Goal: Task Accomplishment & Management: Use online tool/utility

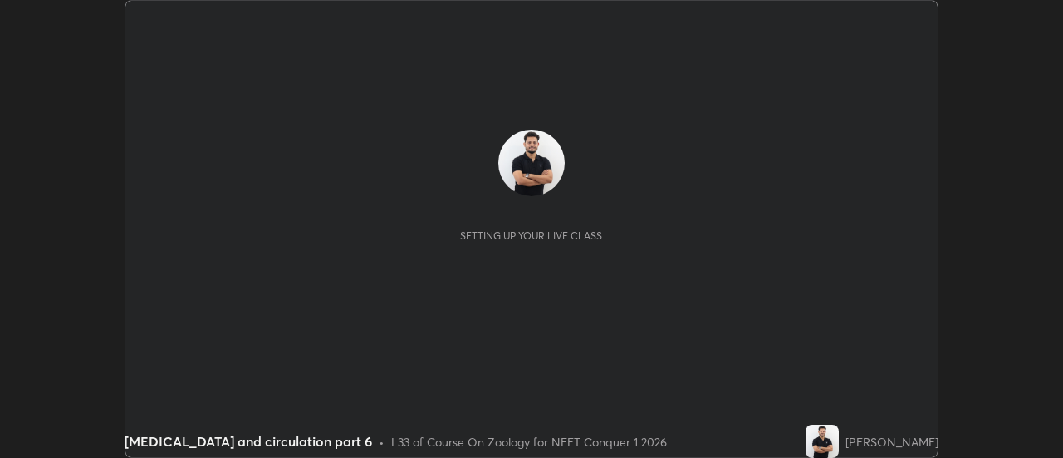
scroll to position [458, 1062]
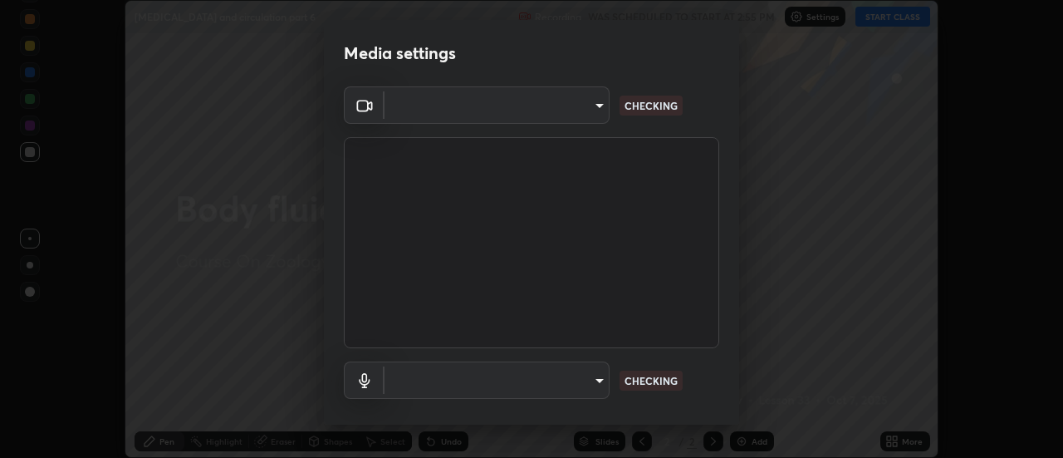
type input "6db99b6eec43879c9c37220b589585cee9a8a2a9ecad64e3b740b2de92d68dc4"
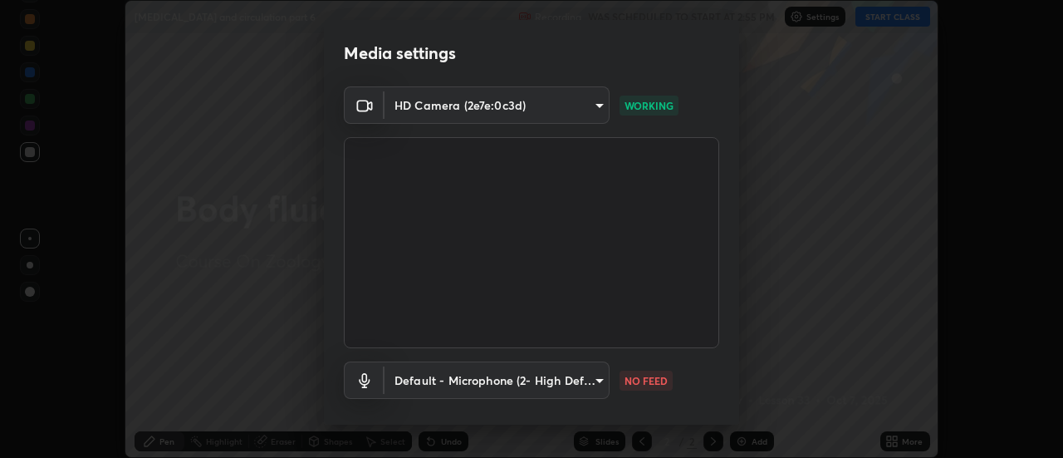
click at [586, 391] on body "Erase all [MEDICAL_DATA] and circulation part 6 Recording WAS SCHEDULED TO STAR…" at bounding box center [531, 229] width 1063 height 458
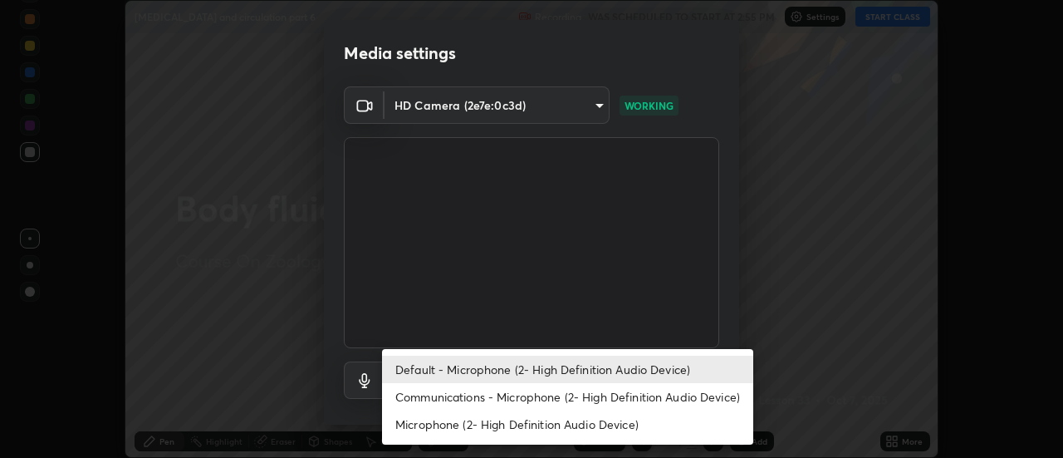
click at [572, 400] on li "Communications - Microphone (2- High Definition Audio Device)" at bounding box center [567, 396] width 371 height 27
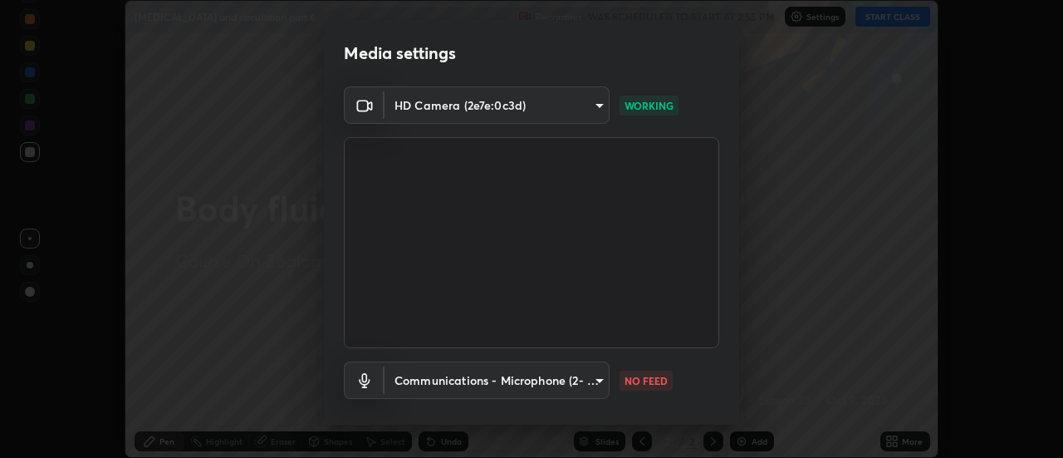
click at [577, 392] on body "Erase all [MEDICAL_DATA] and circulation part 6 Recording WAS SCHEDULED TO STAR…" at bounding box center [531, 229] width 1063 height 458
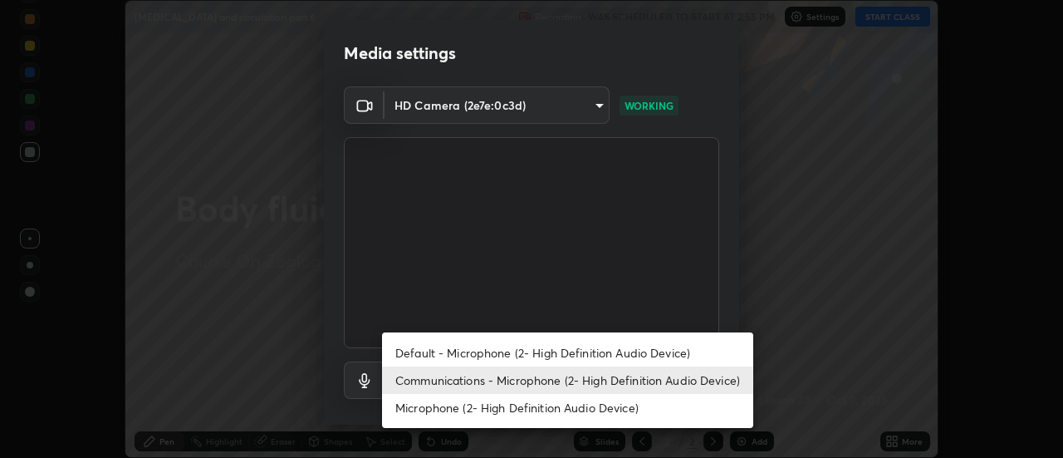
click at [582, 353] on li "Default - Microphone (2- High Definition Audio Device)" at bounding box center [567, 352] width 371 height 27
type input "default"
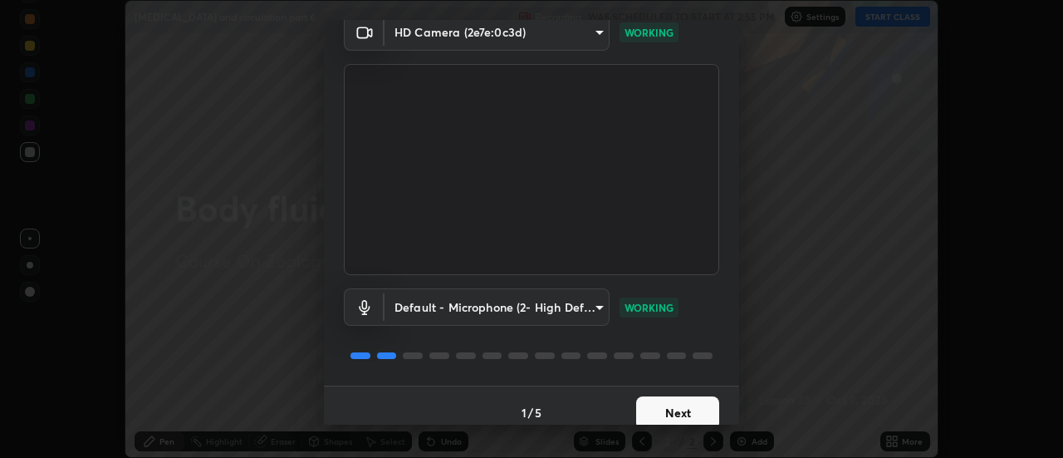
scroll to position [80, 0]
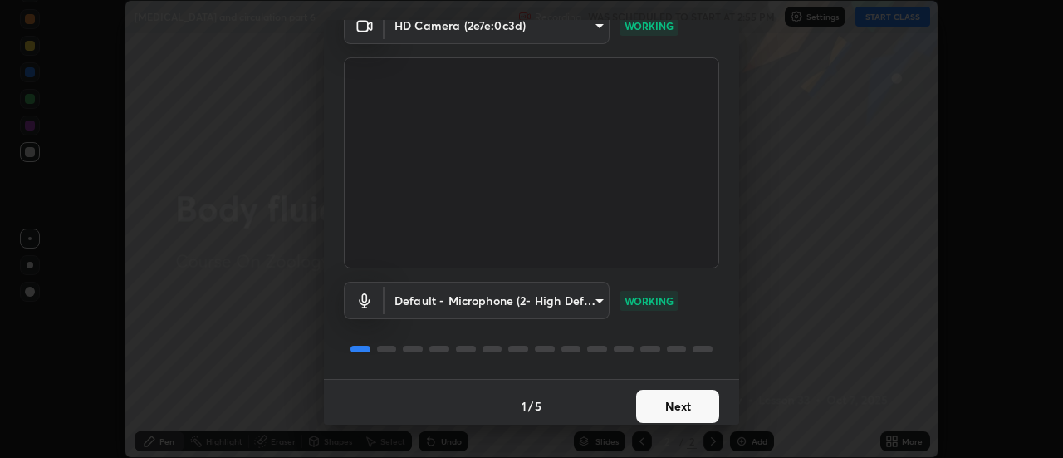
click at [689, 404] on button "Next" at bounding box center [677, 406] width 83 height 33
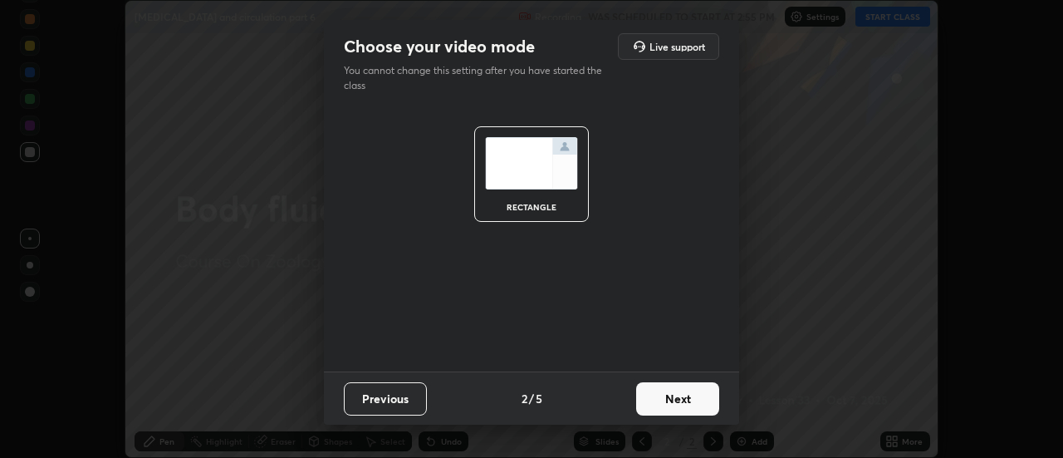
scroll to position [0, 0]
click at [704, 404] on button "Next" at bounding box center [677, 398] width 83 height 33
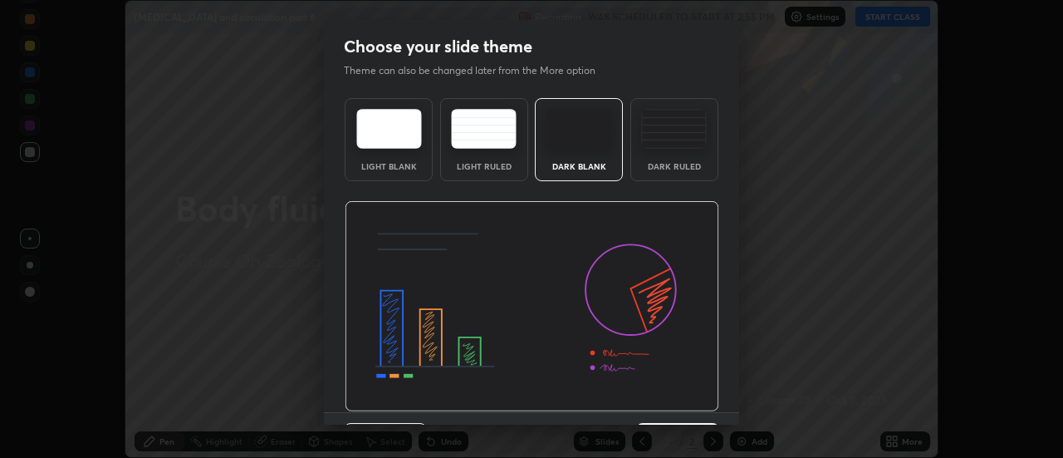
scroll to position [41, 0]
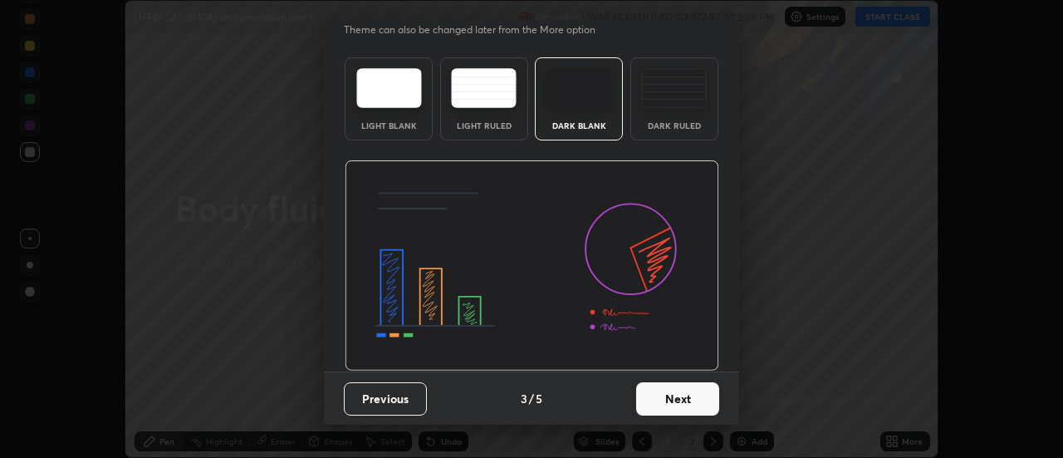
click at [704, 396] on button "Next" at bounding box center [677, 398] width 83 height 33
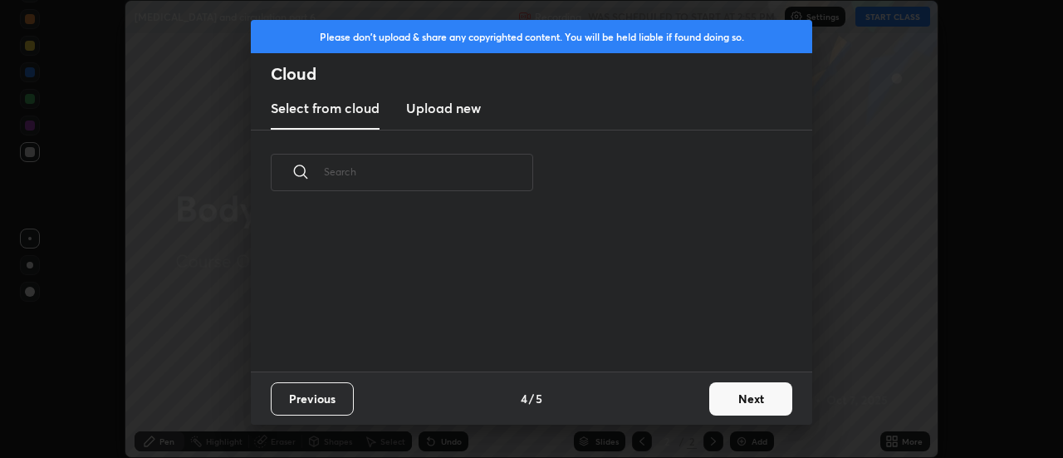
scroll to position [156, 533]
click at [742, 399] on button "Next" at bounding box center [750, 398] width 83 height 33
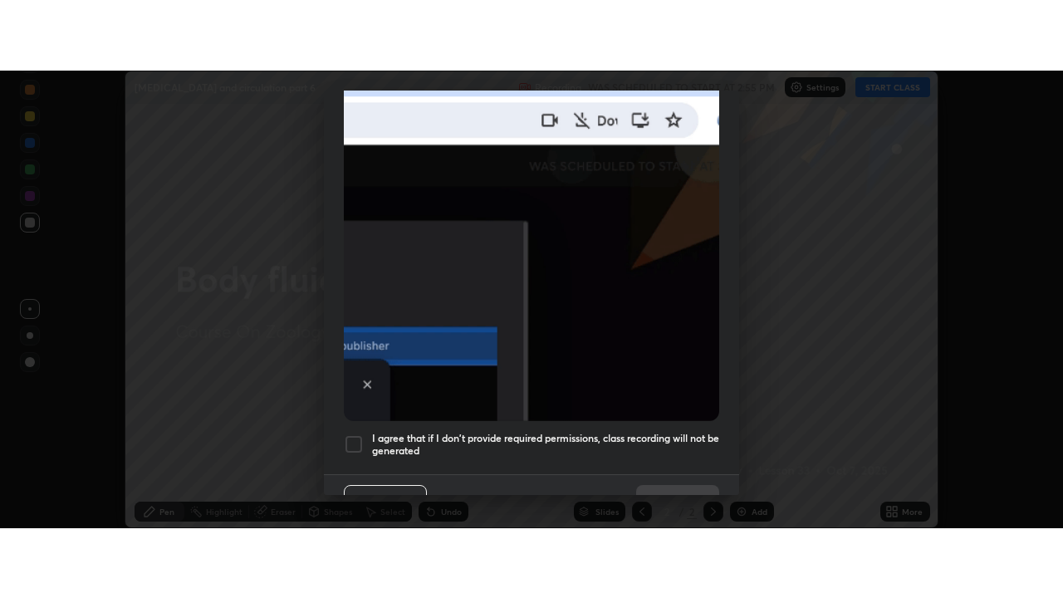
scroll to position [426, 0]
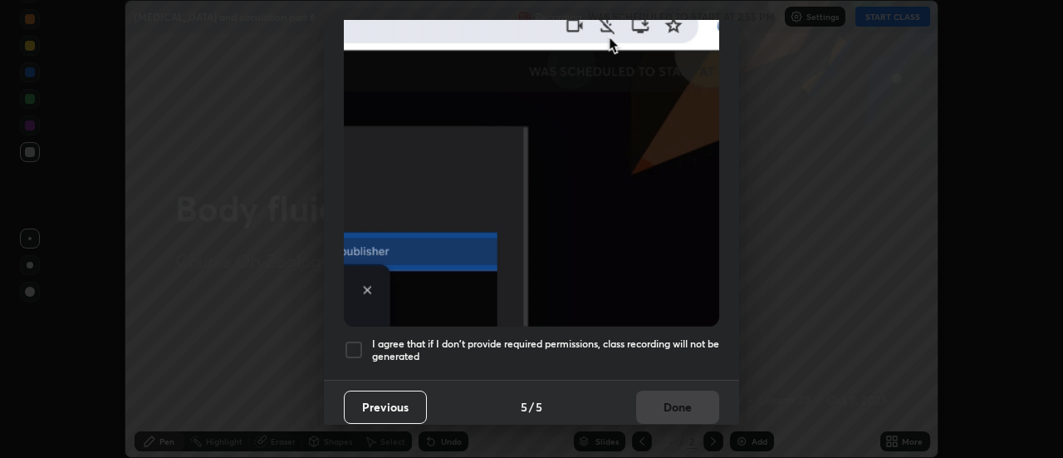
click at [349, 340] on div at bounding box center [354, 350] width 20 height 20
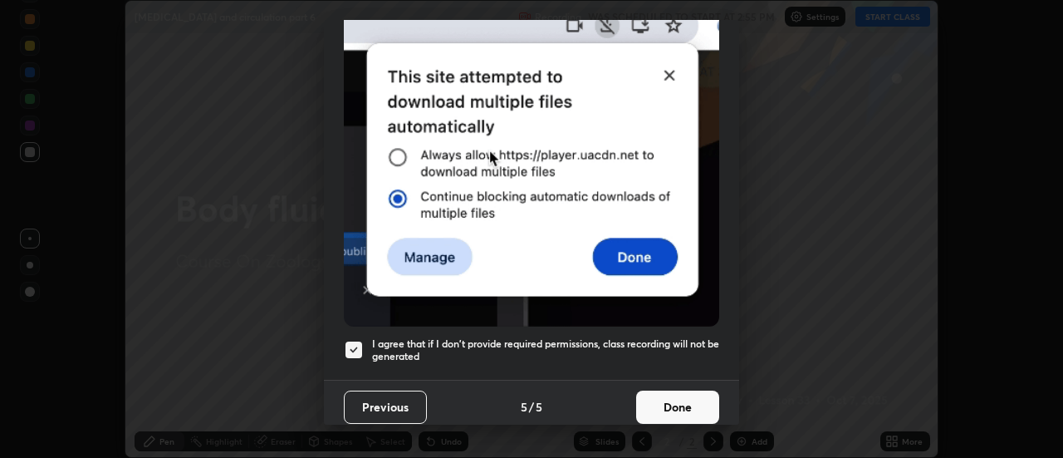
click at [696, 403] on button "Done" at bounding box center [677, 406] width 83 height 33
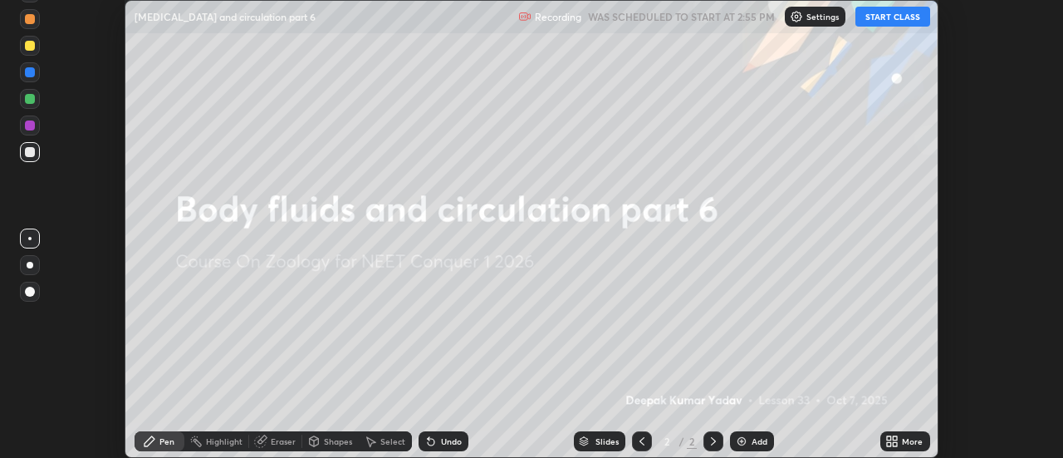
click at [894, 443] on icon at bounding box center [896, 444] width 4 height 4
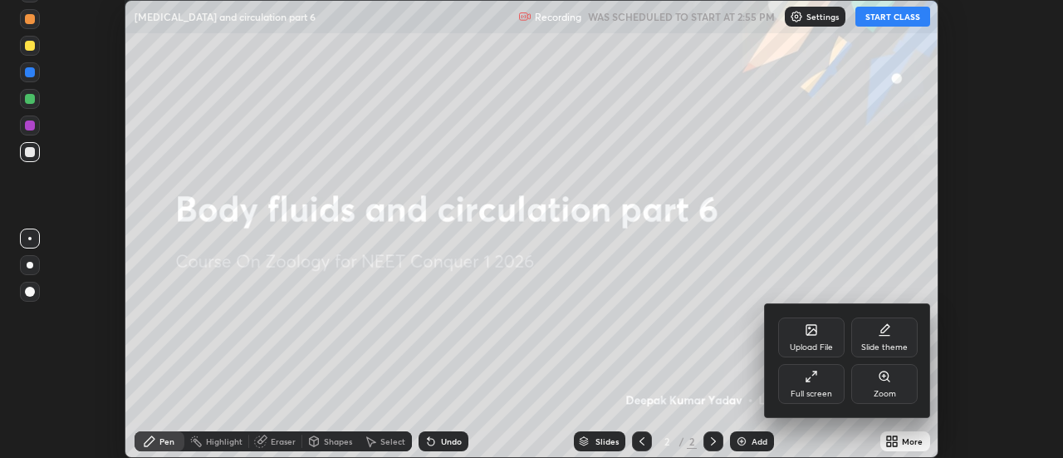
click at [821, 390] on div "Full screen" at bounding box center [812, 394] width 42 height 8
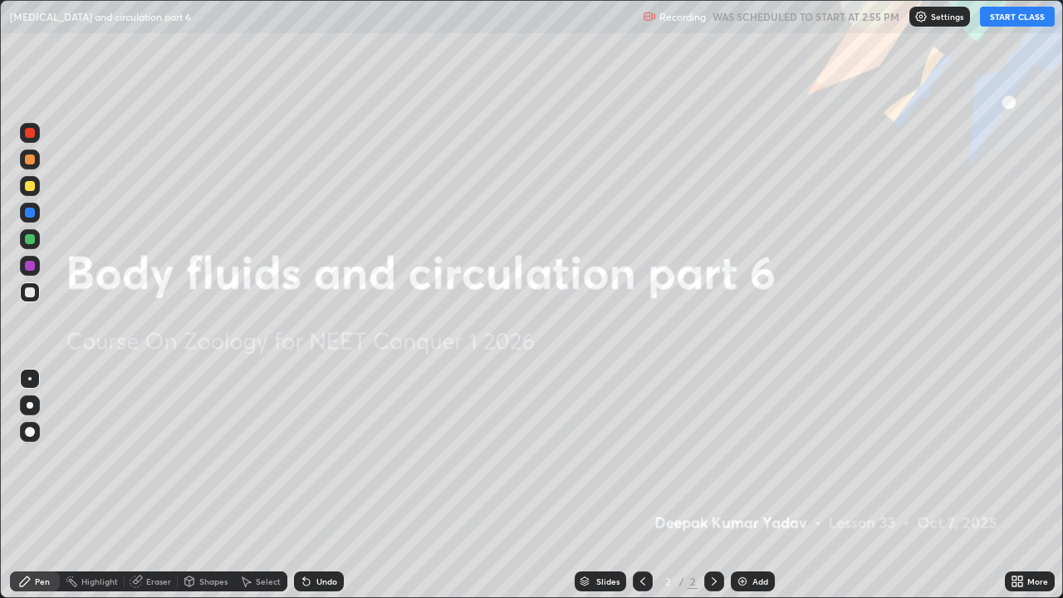
scroll to position [598, 1063]
click at [744, 457] on img at bounding box center [742, 581] width 13 height 13
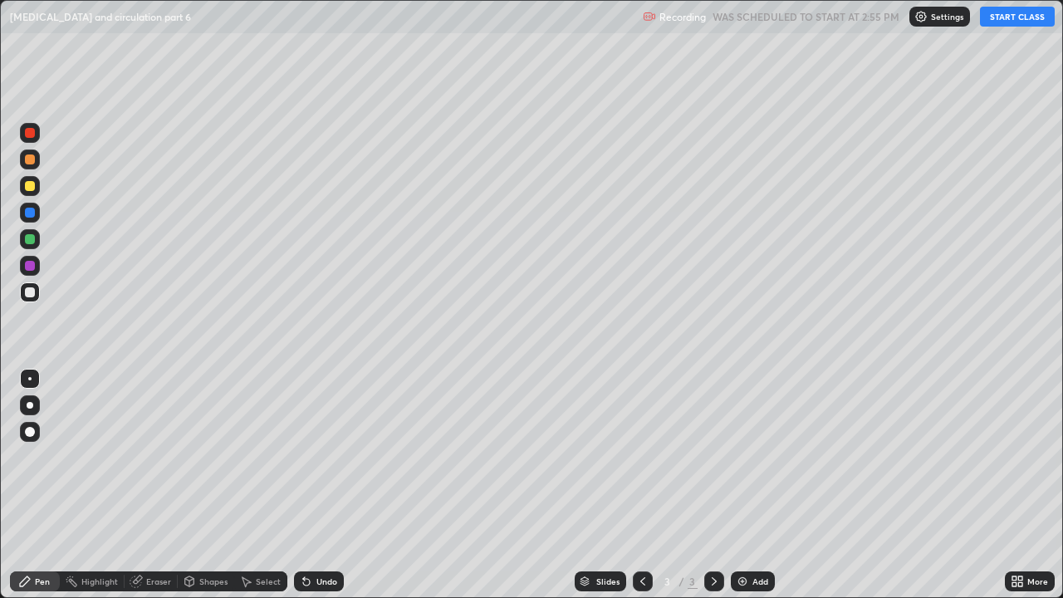
click at [1018, 17] on button "START CLASS" at bounding box center [1017, 17] width 75 height 20
click at [46, 457] on div "Pen" at bounding box center [42, 581] width 15 height 8
click at [29, 431] on div at bounding box center [30, 432] width 10 height 10
click at [31, 161] on div at bounding box center [30, 160] width 10 height 10
click at [31, 186] on div at bounding box center [30, 186] width 10 height 10
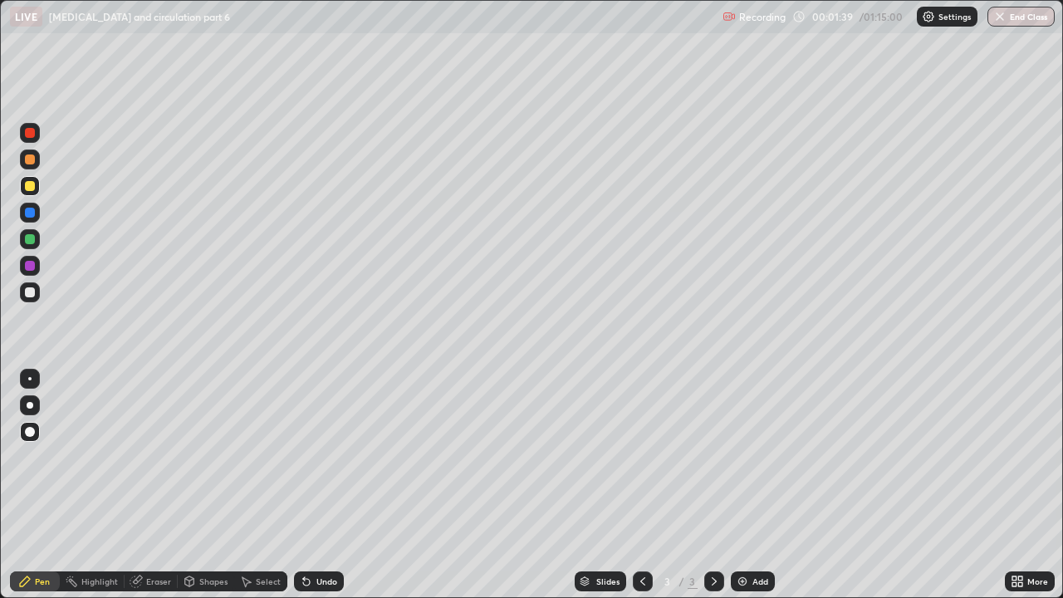
click at [32, 238] on div at bounding box center [30, 239] width 10 height 10
click at [30, 163] on div at bounding box center [30, 160] width 10 height 10
click at [310, 457] on icon at bounding box center [306, 581] width 13 height 13
click at [303, 457] on icon at bounding box center [304, 578] width 2 height 2
click at [27, 213] on div at bounding box center [30, 213] width 10 height 10
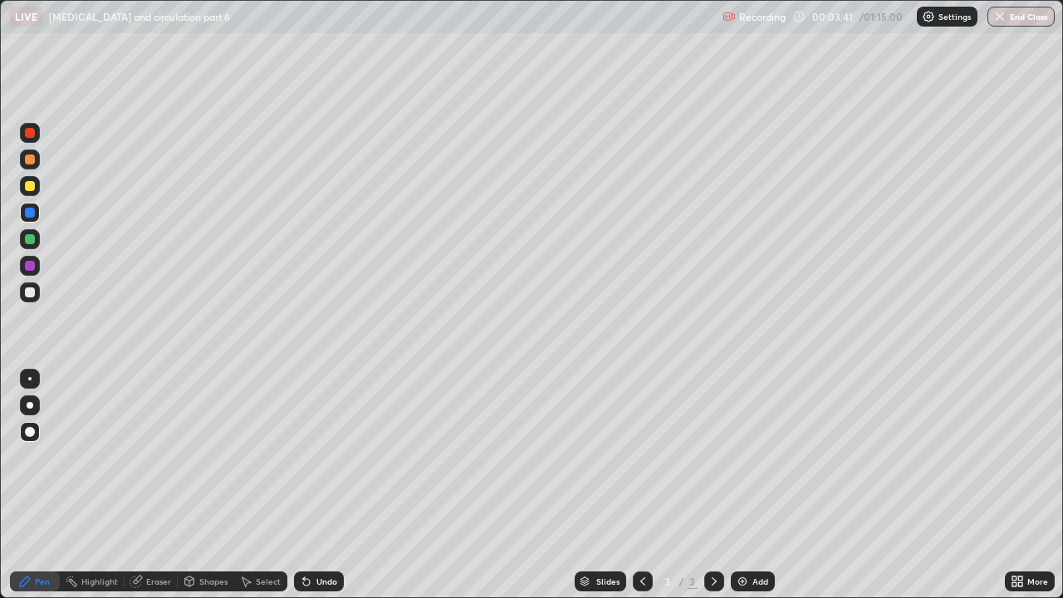
click at [310, 457] on icon at bounding box center [306, 581] width 13 height 13
click at [306, 457] on icon at bounding box center [306, 582] width 7 height 7
click at [303, 457] on icon at bounding box center [306, 582] width 7 height 7
click at [745, 457] on img at bounding box center [742, 581] width 13 height 13
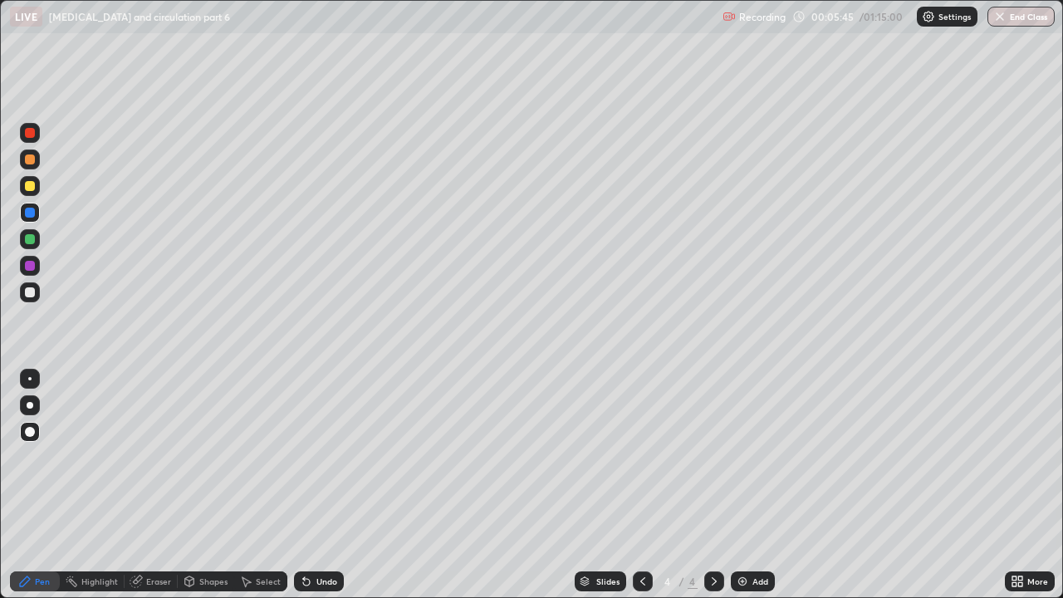
click at [30, 404] on div at bounding box center [30, 405] width 7 height 7
click at [38, 266] on div at bounding box center [30, 266] width 20 height 20
click at [34, 429] on div at bounding box center [30, 432] width 10 height 10
click at [28, 164] on div at bounding box center [30, 160] width 10 height 10
click at [30, 238] on div at bounding box center [30, 239] width 10 height 10
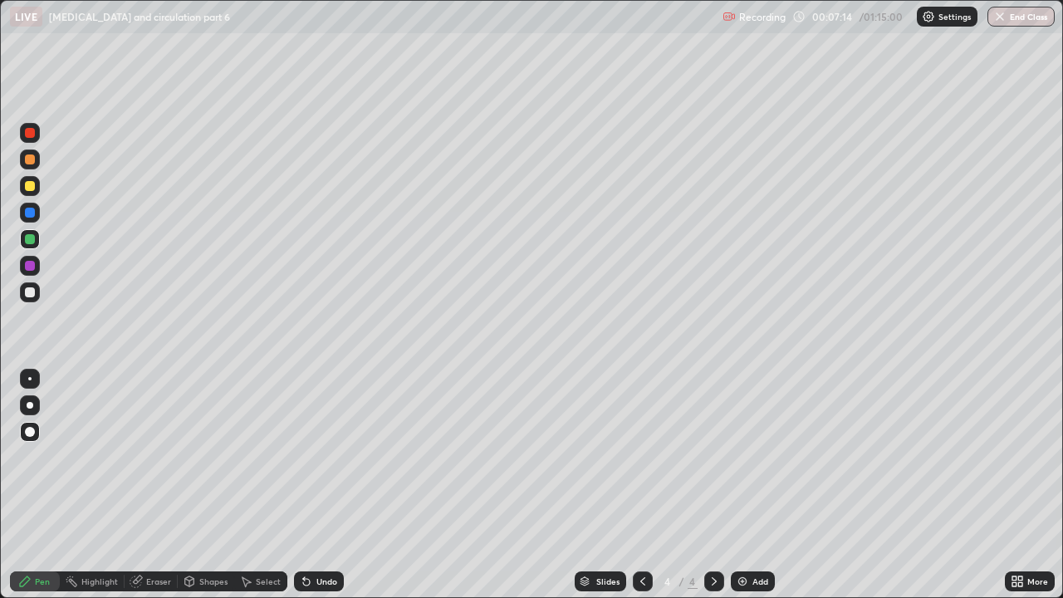
click at [303, 457] on icon at bounding box center [306, 582] width 7 height 7
click at [300, 457] on icon at bounding box center [306, 581] width 13 height 13
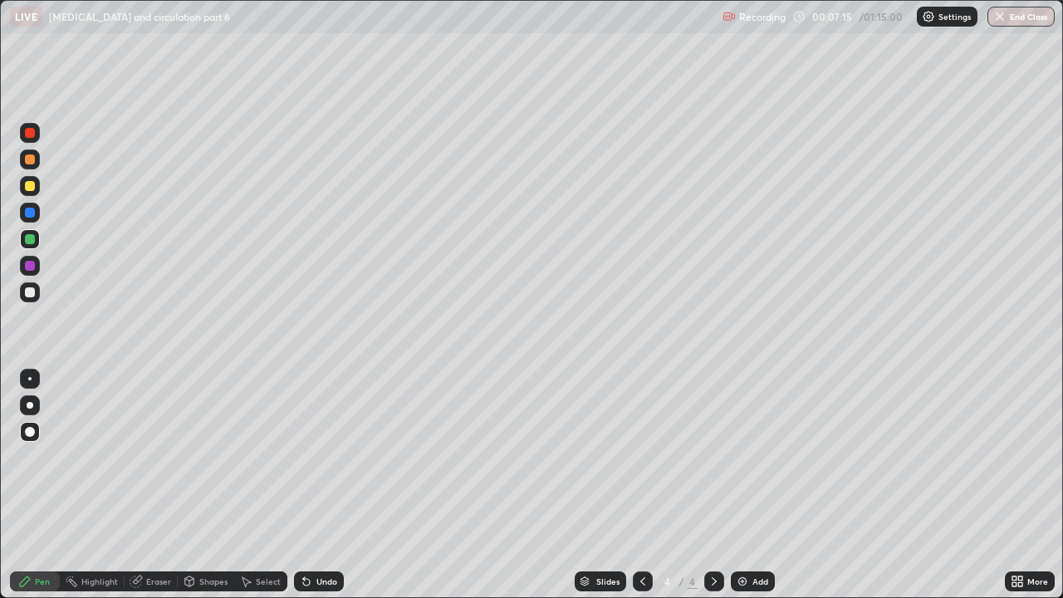
click at [302, 457] on div "Undo" at bounding box center [319, 582] width 50 height 20
click at [28, 294] on div at bounding box center [30, 292] width 10 height 10
click at [744, 457] on img at bounding box center [742, 581] width 13 height 13
click at [37, 185] on div at bounding box center [30, 186] width 20 height 20
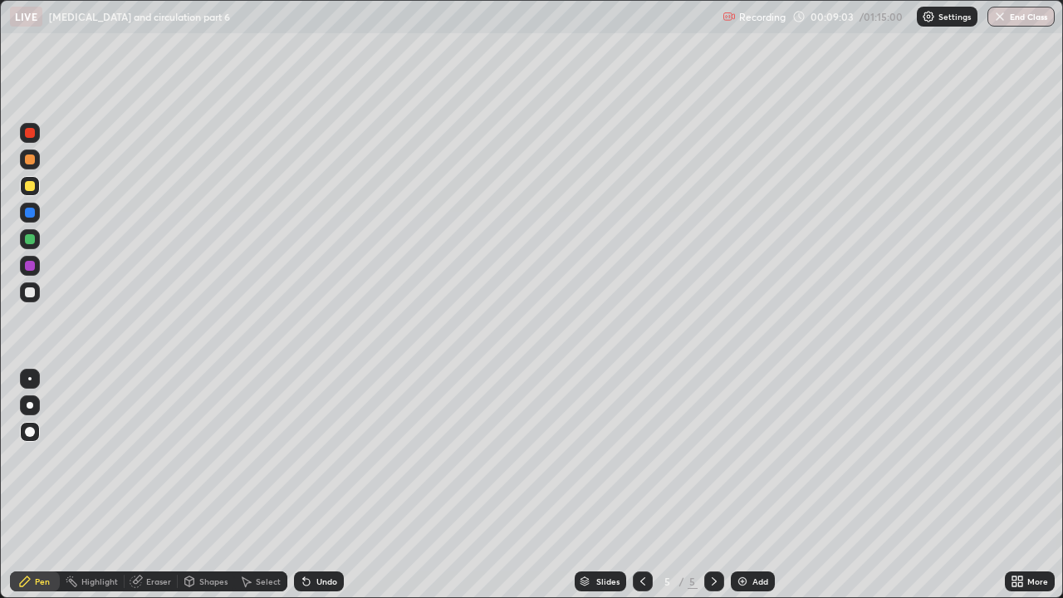
click at [300, 457] on icon at bounding box center [306, 581] width 13 height 13
click at [36, 238] on div at bounding box center [30, 239] width 20 height 20
click at [30, 291] on div at bounding box center [30, 292] width 10 height 10
click at [736, 457] on img at bounding box center [742, 581] width 13 height 13
click at [189, 457] on icon at bounding box center [189, 584] width 0 height 6
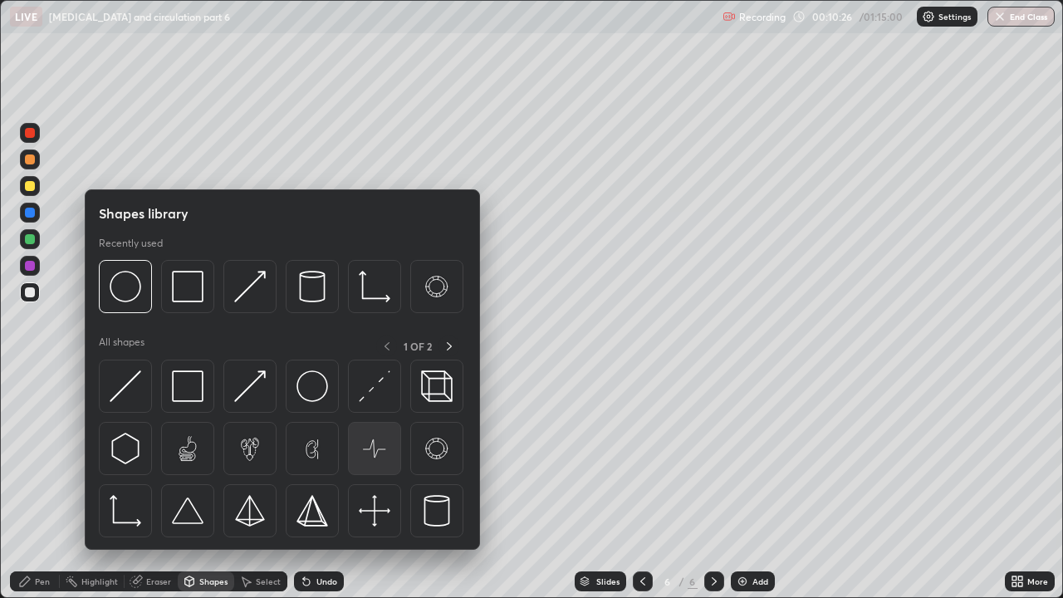
click at [374, 451] on img at bounding box center [375, 449] width 32 height 32
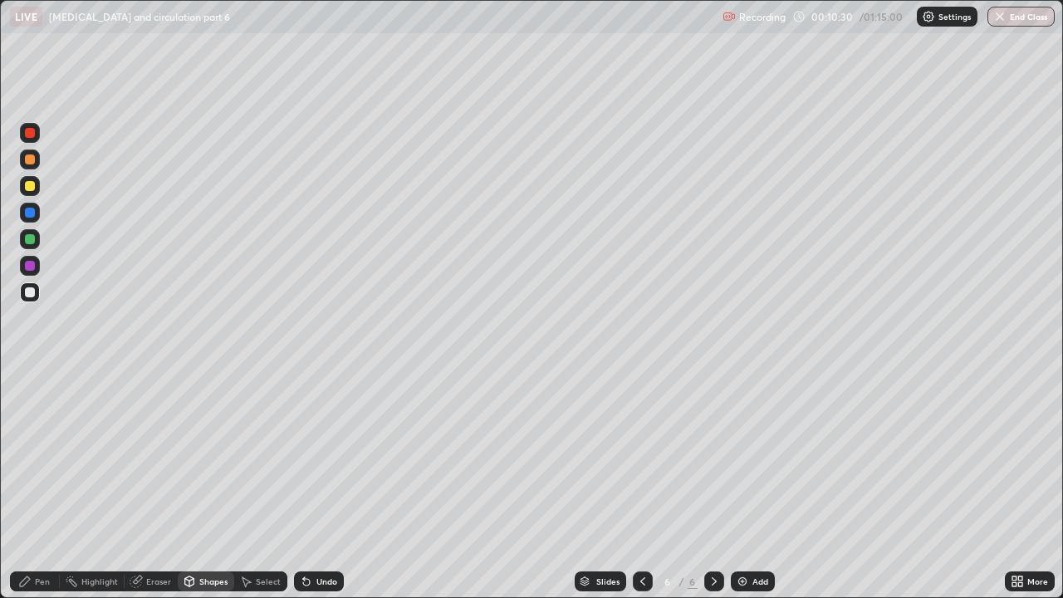
click at [304, 457] on icon at bounding box center [306, 582] width 7 height 7
click at [32, 192] on div at bounding box center [30, 186] width 20 height 20
click at [34, 457] on div "Pen" at bounding box center [35, 582] width 50 height 20
click at [31, 246] on div at bounding box center [30, 239] width 20 height 20
click at [583, 457] on icon at bounding box center [585, 584] width 8 height 2
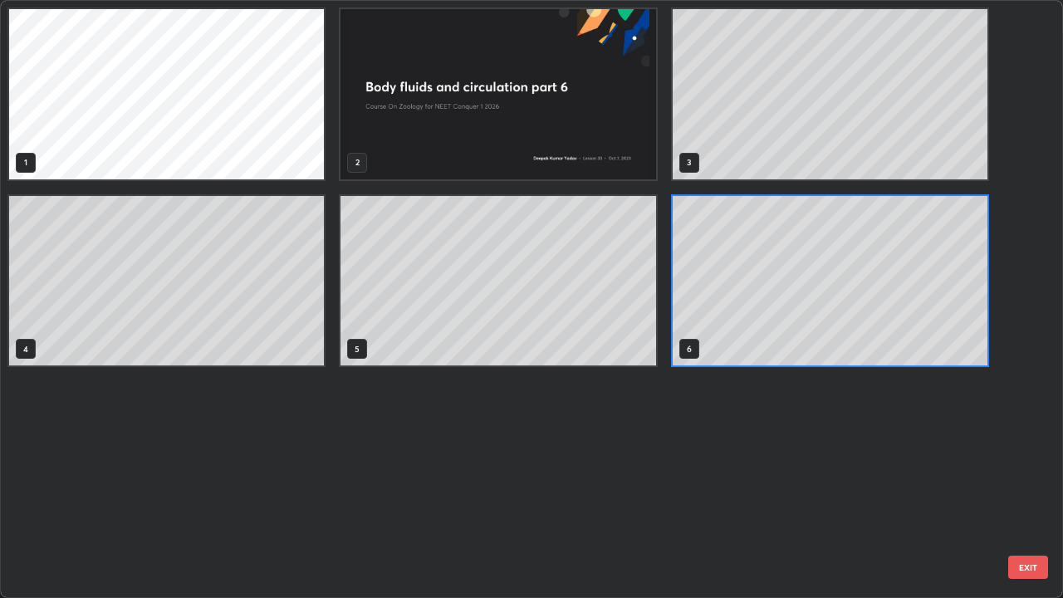
scroll to position [591, 1053]
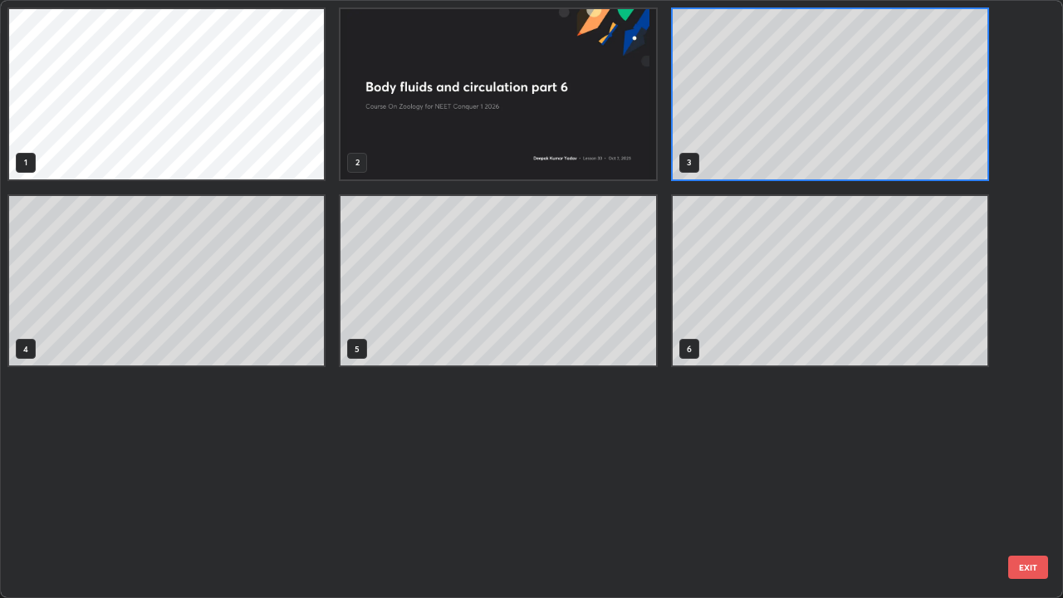
click at [1017, 457] on button "EXIT" at bounding box center [1028, 567] width 40 height 23
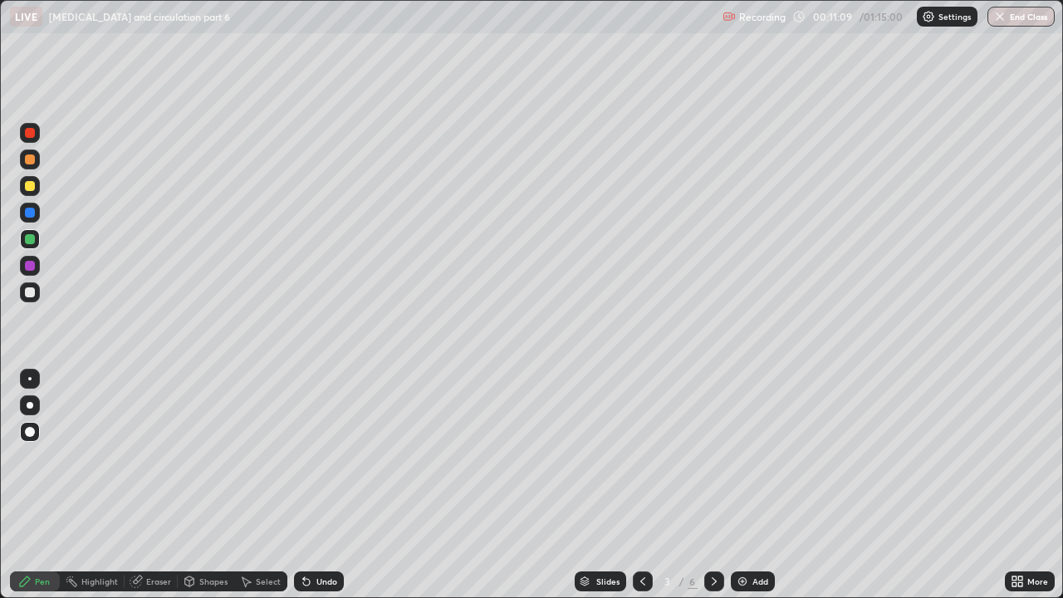
click at [741, 457] on img at bounding box center [742, 581] width 13 height 13
click at [304, 457] on icon at bounding box center [306, 582] width 7 height 7
click at [303, 457] on icon at bounding box center [306, 582] width 7 height 7
click at [636, 457] on icon at bounding box center [642, 581] width 13 height 13
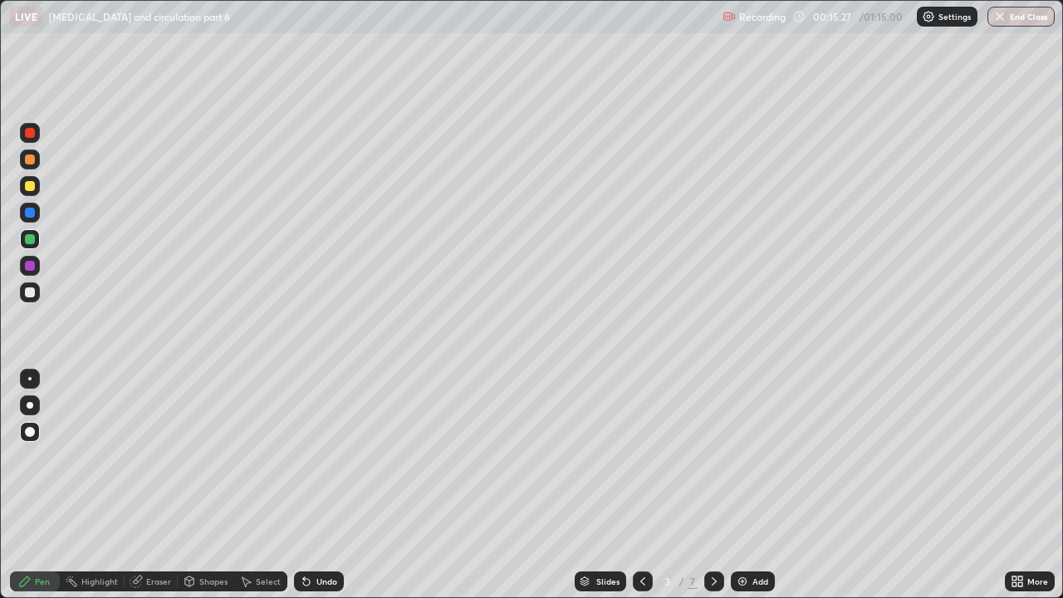
click at [23, 136] on div at bounding box center [30, 133] width 20 height 20
click at [713, 457] on icon at bounding box center [714, 581] width 13 height 13
click at [713, 457] on div at bounding box center [714, 581] width 20 height 33
click at [711, 457] on div at bounding box center [714, 582] width 20 height 20
click at [641, 457] on icon at bounding box center [642, 581] width 13 height 13
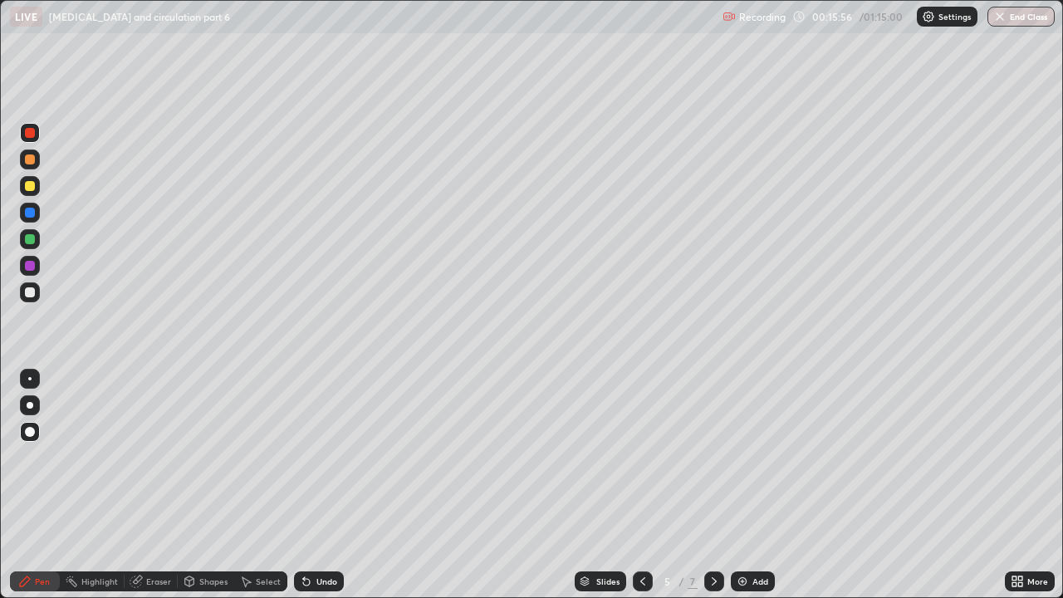
click at [641, 457] on icon at bounding box center [642, 581] width 13 height 13
click at [642, 457] on icon at bounding box center [642, 581] width 13 height 13
click at [155, 457] on div "Eraser" at bounding box center [158, 581] width 25 height 8
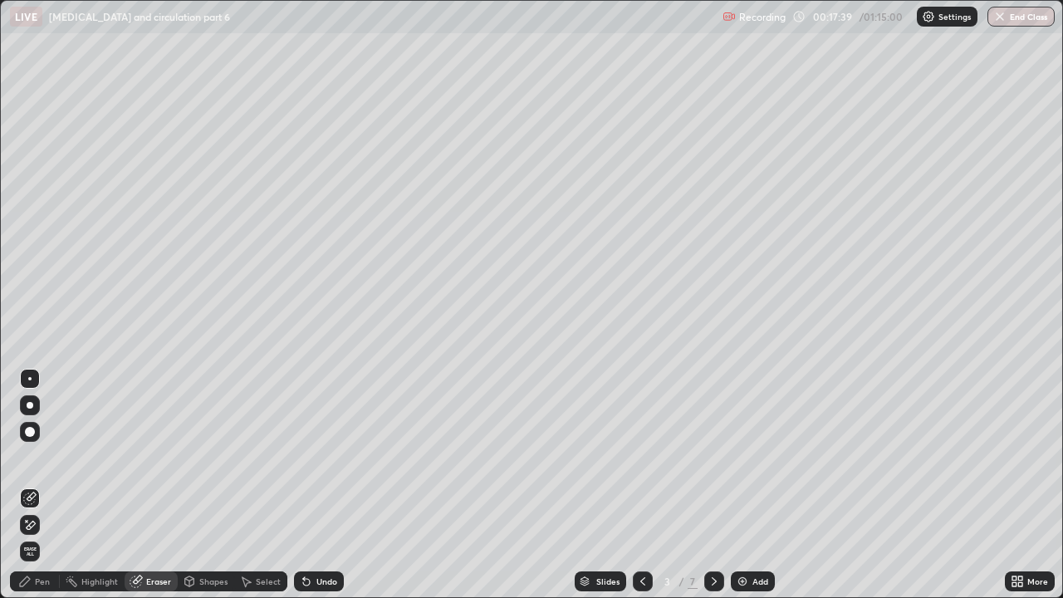
click at [33, 457] on div "Pen" at bounding box center [35, 582] width 50 height 20
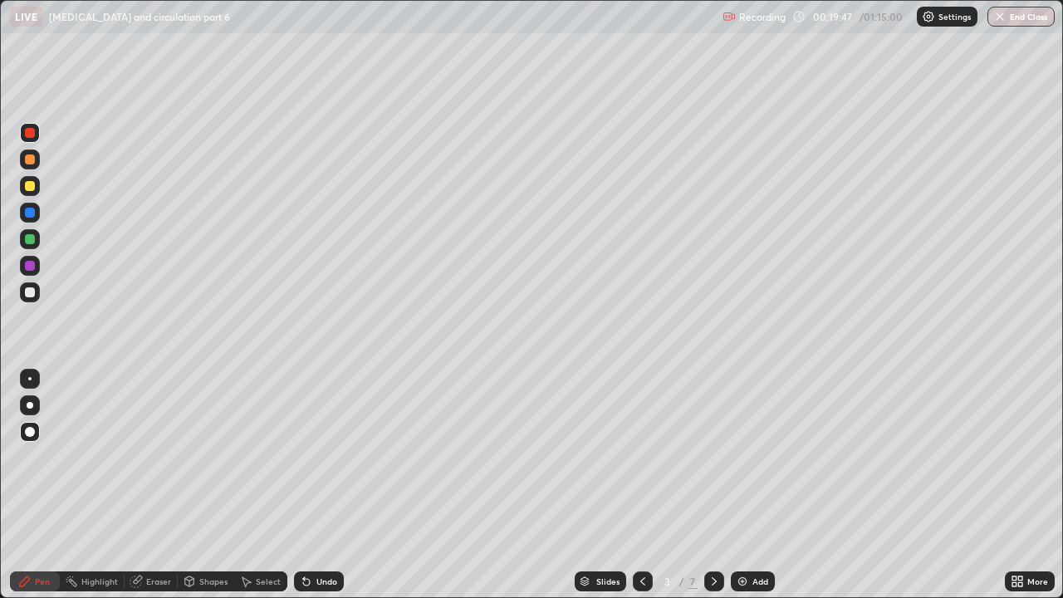
click at [27, 135] on div at bounding box center [30, 133] width 10 height 10
click at [714, 457] on icon at bounding box center [714, 581] width 5 height 8
click at [31, 186] on div at bounding box center [30, 186] width 10 height 10
click at [303, 457] on icon at bounding box center [304, 578] width 2 height 2
click at [307, 457] on icon at bounding box center [306, 581] width 13 height 13
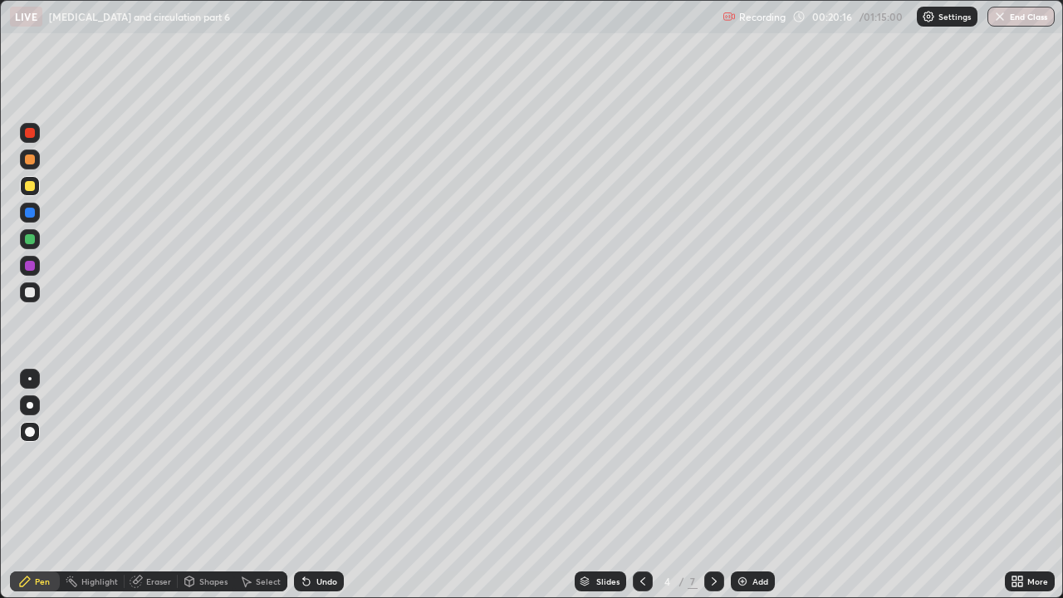
click at [192, 457] on icon at bounding box center [189, 582] width 9 height 10
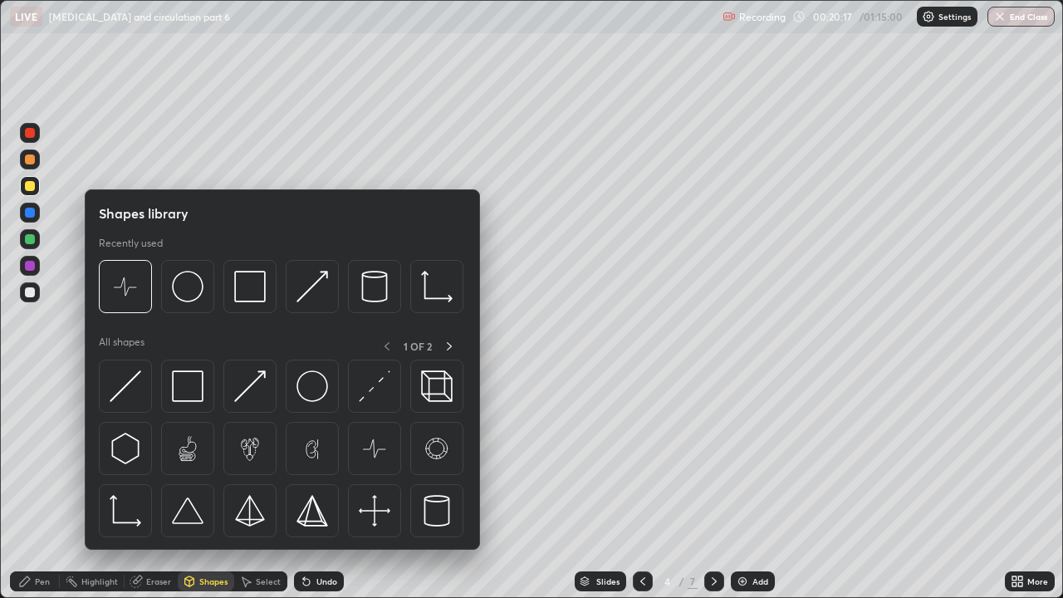
click at [305, 457] on icon at bounding box center [306, 582] width 7 height 7
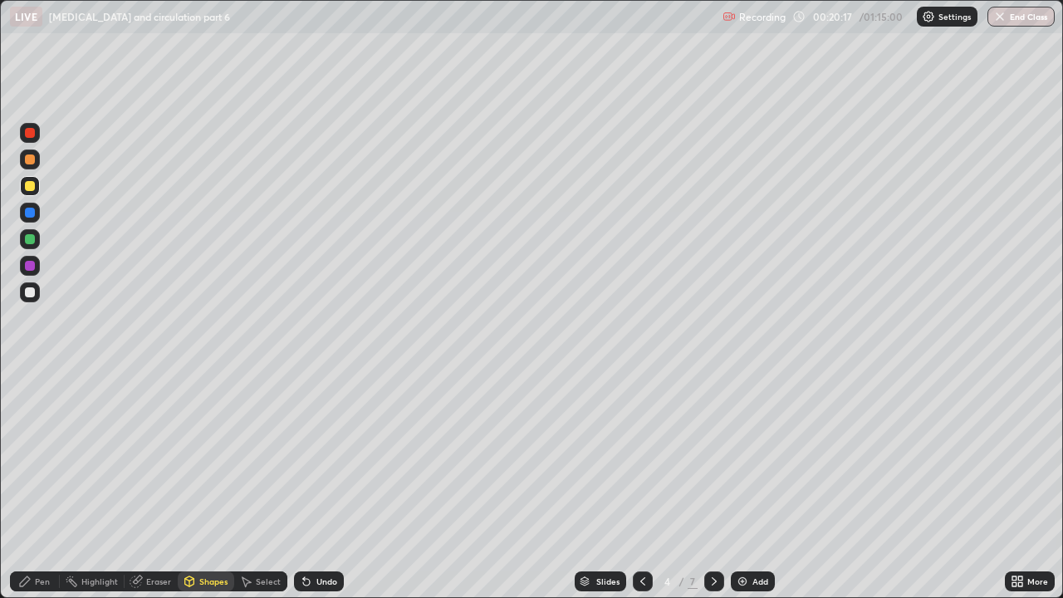
click at [305, 457] on icon at bounding box center [306, 582] width 7 height 7
click at [195, 457] on div "Shapes" at bounding box center [206, 582] width 56 height 20
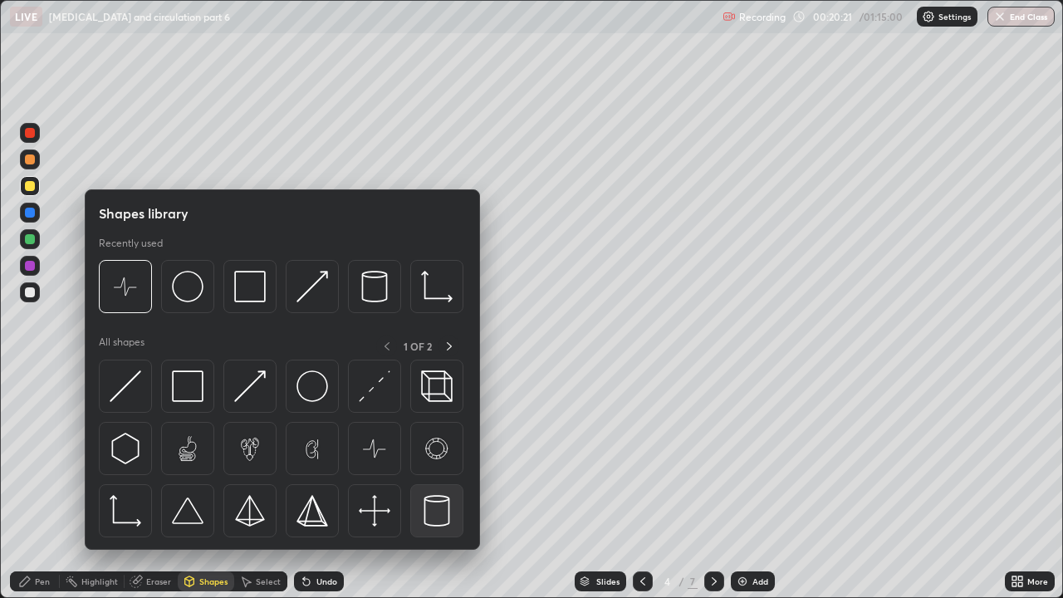
click at [429, 457] on img at bounding box center [437, 511] width 32 height 32
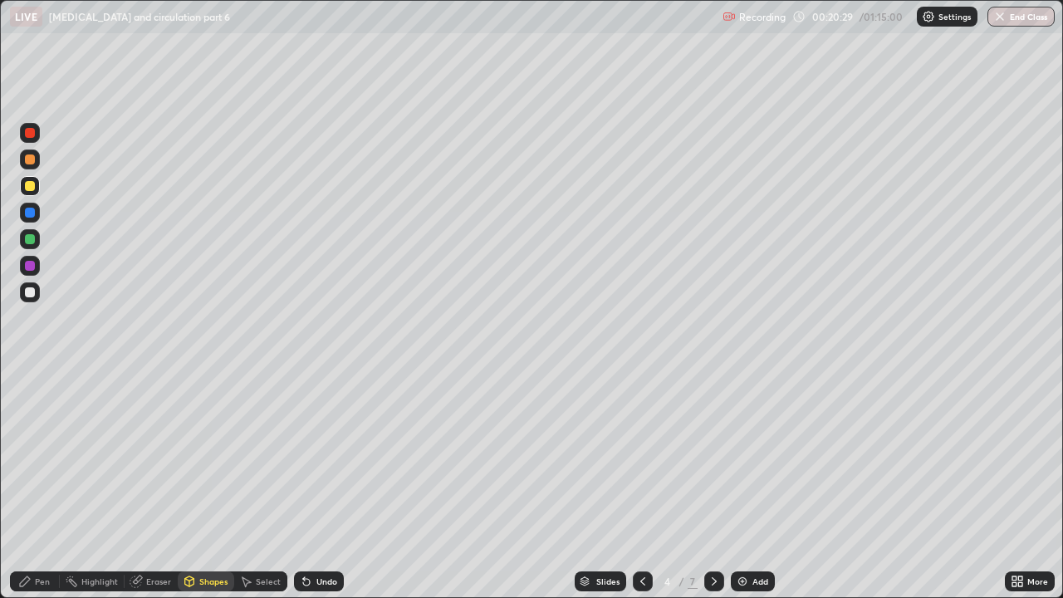
click at [144, 457] on div "Eraser" at bounding box center [151, 582] width 53 height 20
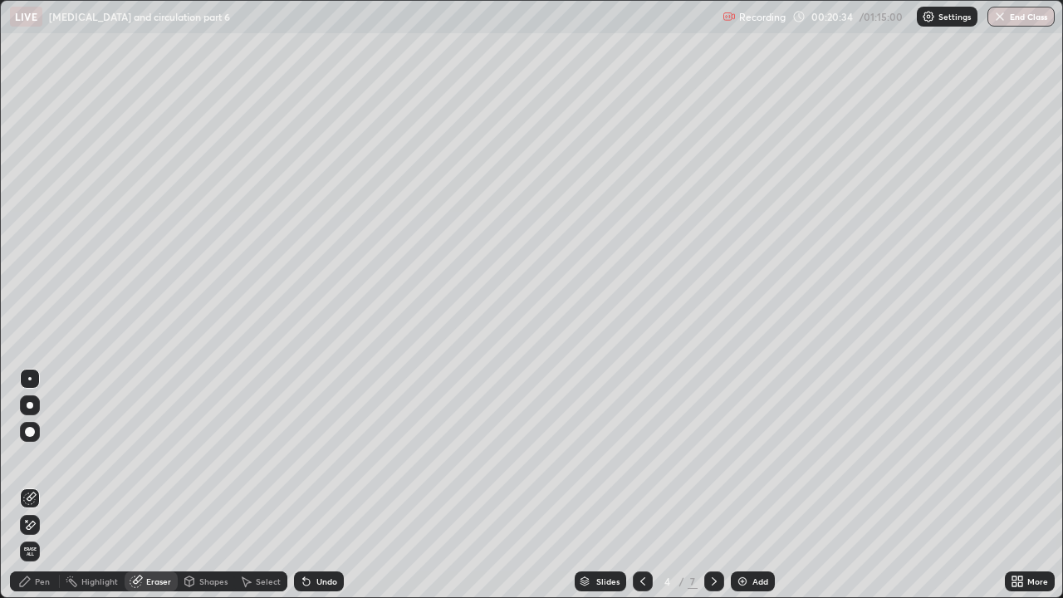
click at [301, 457] on icon at bounding box center [306, 581] width 13 height 13
click at [30, 457] on icon at bounding box center [24, 581] width 13 height 13
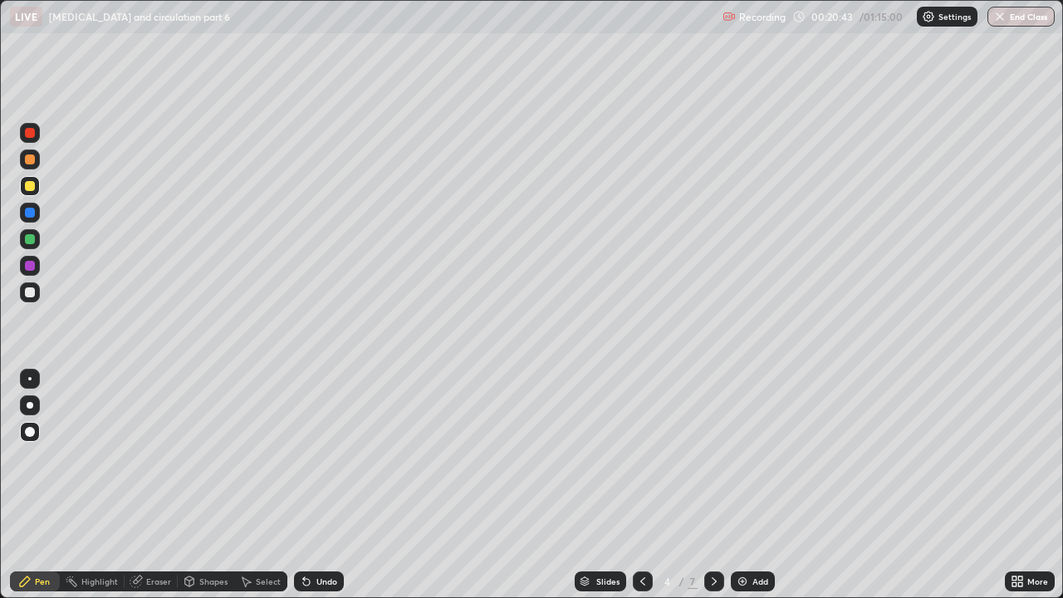
click at [32, 135] on div at bounding box center [30, 133] width 10 height 10
click at [193, 457] on icon at bounding box center [189, 582] width 9 height 10
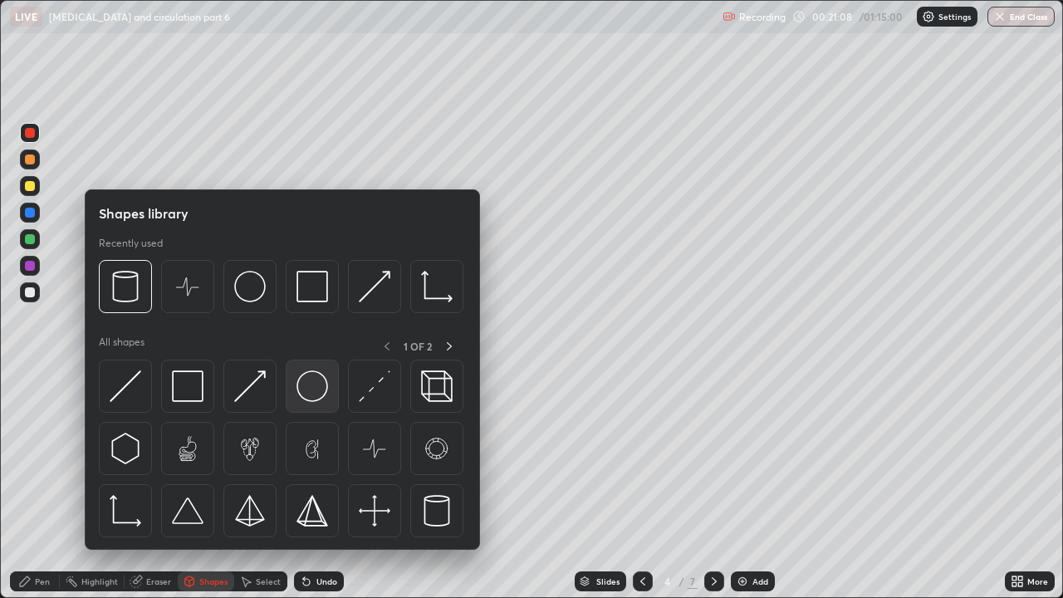
click at [305, 393] on img at bounding box center [313, 386] width 32 height 32
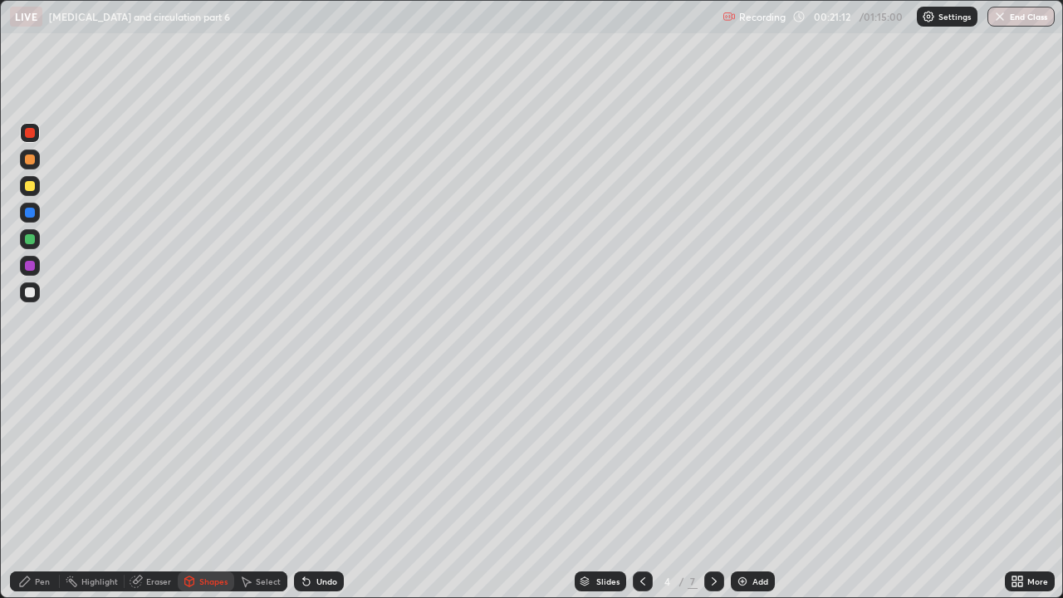
click at [31, 293] on div at bounding box center [30, 292] width 10 height 10
click at [44, 457] on div "Pen" at bounding box center [42, 581] width 15 height 8
click at [33, 185] on div at bounding box center [30, 186] width 10 height 10
click at [30, 240] on div at bounding box center [30, 239] width 10 height 10
click at [30, 134] on div at bounding box center [30, 133] width 10 height 10
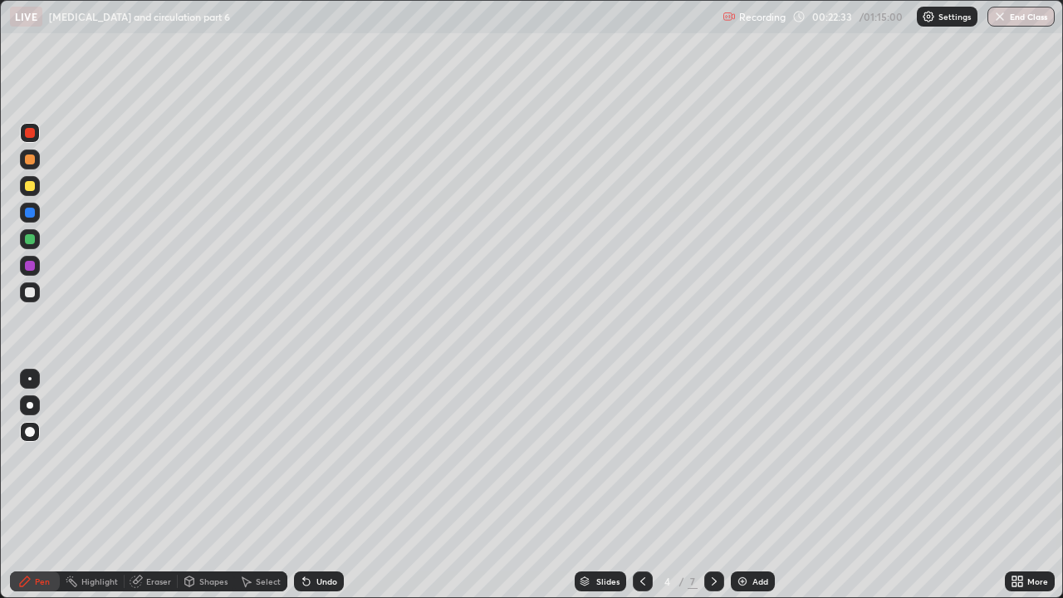
click at [31, 216] on div at bounding box center [30, 213] width 10 height 10
click at [23, 134] on div at bounding box center [30, 133] width 20 height 20
click at [32, 247] on div at bounding box center [30, 239] width 20 height 20
click at [32, 159] on div at bounding box center [30, 160] width 10 height 10
click at [28, 209] on div at bounding box center [30, 213] width 10 height 10
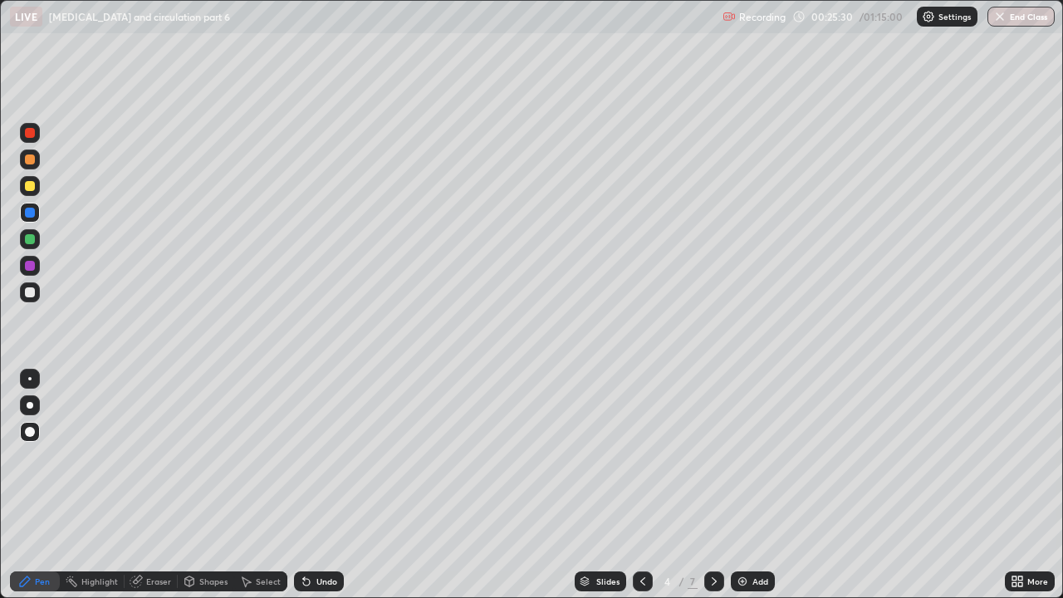
click at [28, 133] on div at bounding box center [30, 133] width 10 height 10
click at [30, 240] on div at bounding box center [30, 239] width 10 height 10
click at [640, 457] on icon at bounding box center [642, 581] width 13 height 13
click at [28, 135] on div at bounding box center [30, 133] width 10 height 10
click at [713, 457] on icon at bounding box center [714, 581] width 5 height 8
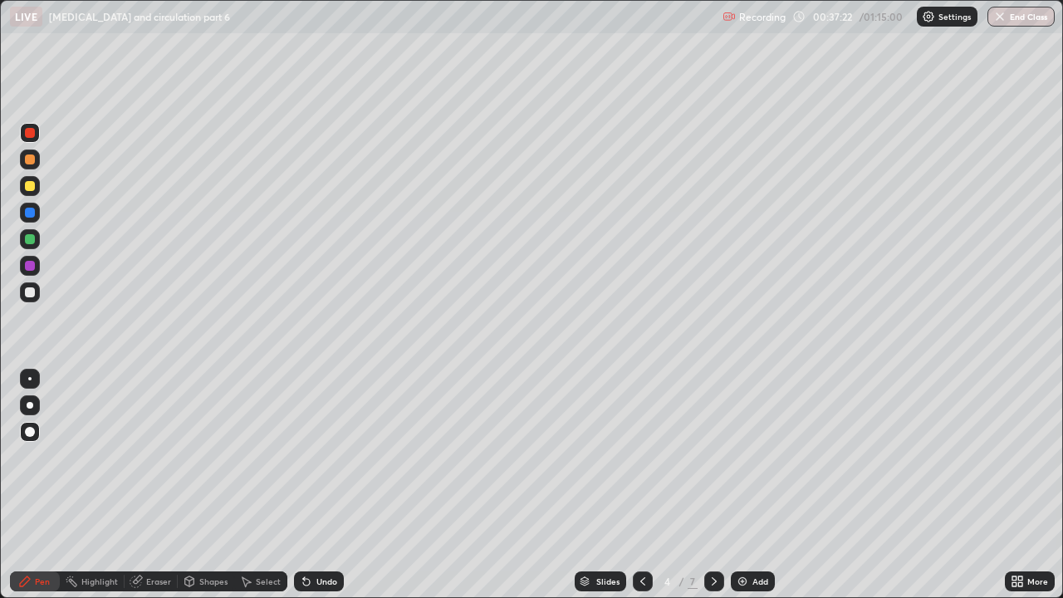
click at [139, 457] on icon at bounding box center [135, 582] width 11 height 11
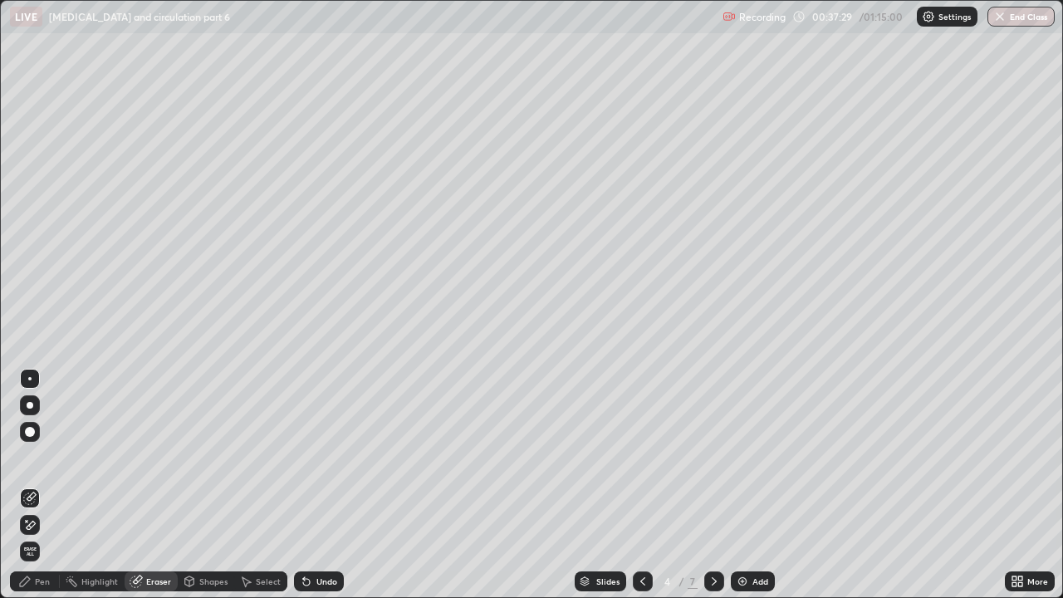
click at [34, 457] on div "Pen" at bounding box center [35, 582] width 50 height 20
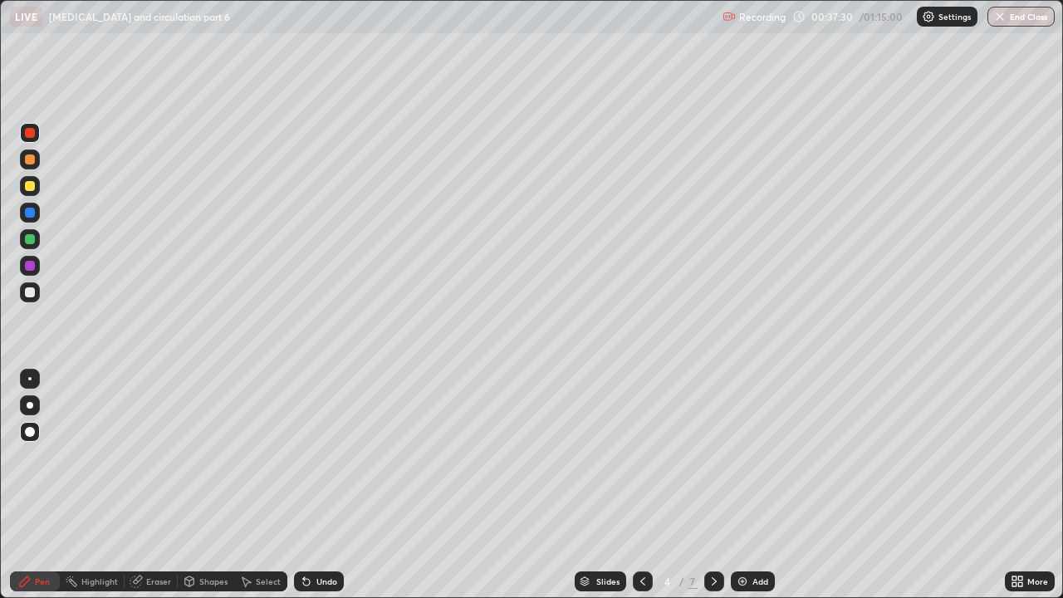
click at [26, 211] on div at bounding box center [30, 213] width 10 height 10
click at [32, 189] on div at bounding box center [30, 186] width 10 height 10
click at [28, 134] on div at bounding box center [30, 133] width 10 height 10
click at [635, 457] on div at bounding box center [643, 582] width 20 height 20
click at [28, 292] on div at bounding box center [30, 292] width 10 height 10
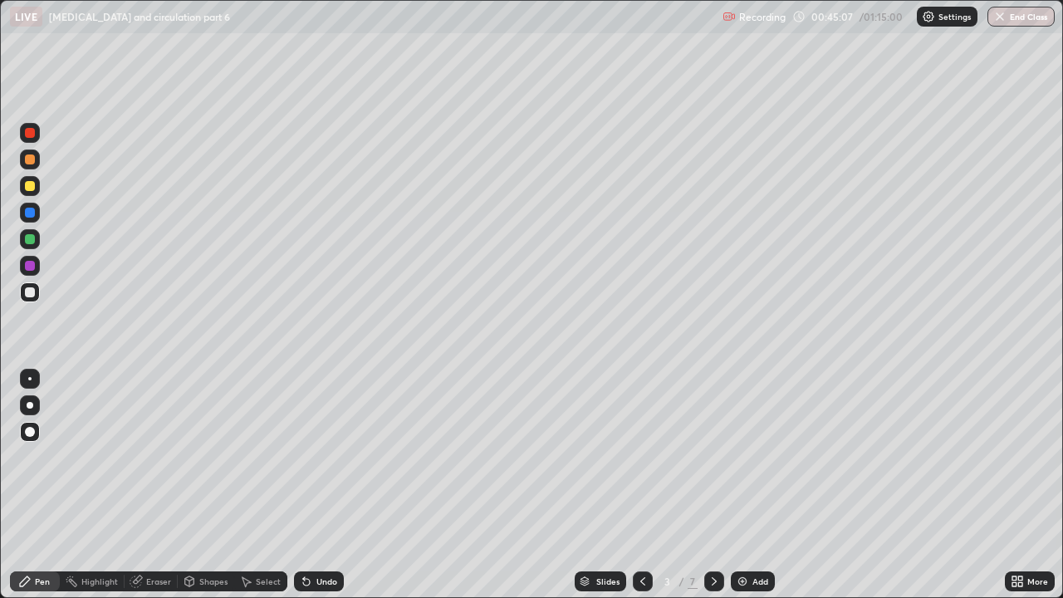
click at [24, 140] on div at bounding box center [30, 133] width 20 height 20
click at [28, 215] on div at bounding box center [30, 213] width 10 height 10
click at [28, 292] on div at bounding box center [30, 292] width 10 height 10
click at [712, 457] on icon at bounding box center [714, 581] width 5 height 8
click at [714, 457] on icon at bounding box center [714, 581] width 13 height 13
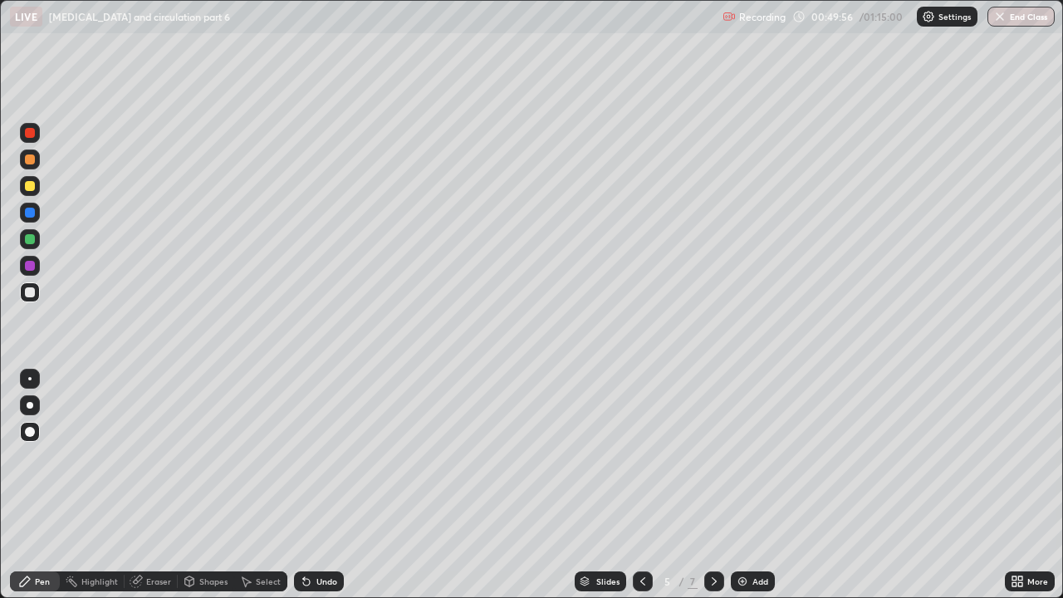
click at [644, 457] on icon at bounding box center [642, 581] width 13 height 13
click at [641, 457] on icon at bounding box center [642, 581] width 13 height 13
click at [719, 457] on div at bounding box center [714, 582] width 20 height 20
click at [713, 457] on icon at bounding box center [714, 581] width 13 height 13
click at [31, 133] on div at bounding box center [30, 133] width 10 height 10
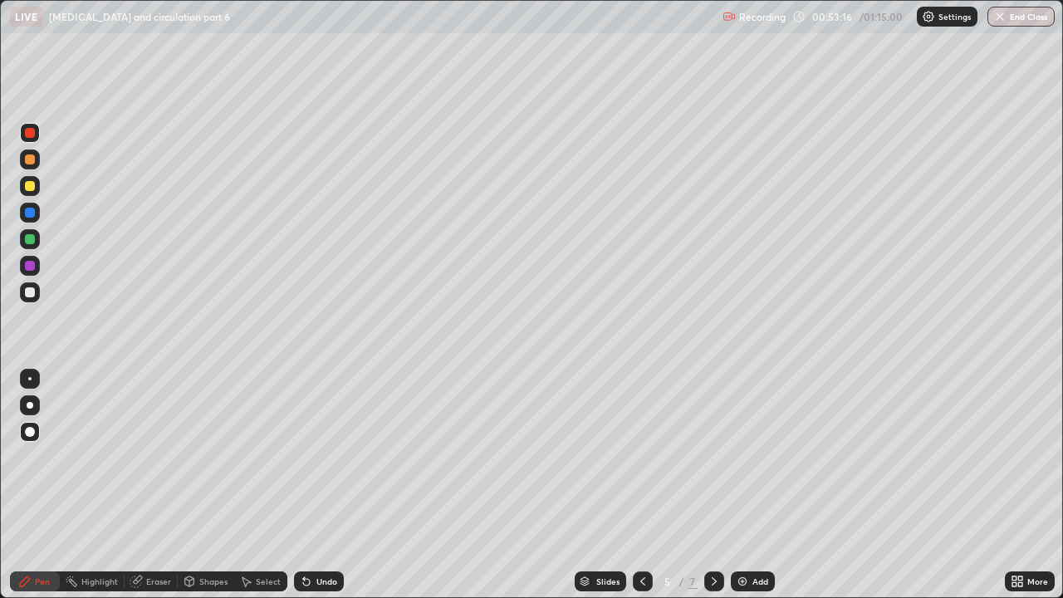
click at [23, 186] on div at bounding box center [30, 186] width 20 height 20
click at [713, 457] on icon at bounding box center [714, 581] width 13 height 13
click at [34, 217] on div at bounding box center [30, 213] width 20 height 20
click at [22, 159] on div at bounding box center [30, 160] width 20 height 20
click at [713, 457] on icon at bounding box center [714, 581] width 13 height 13
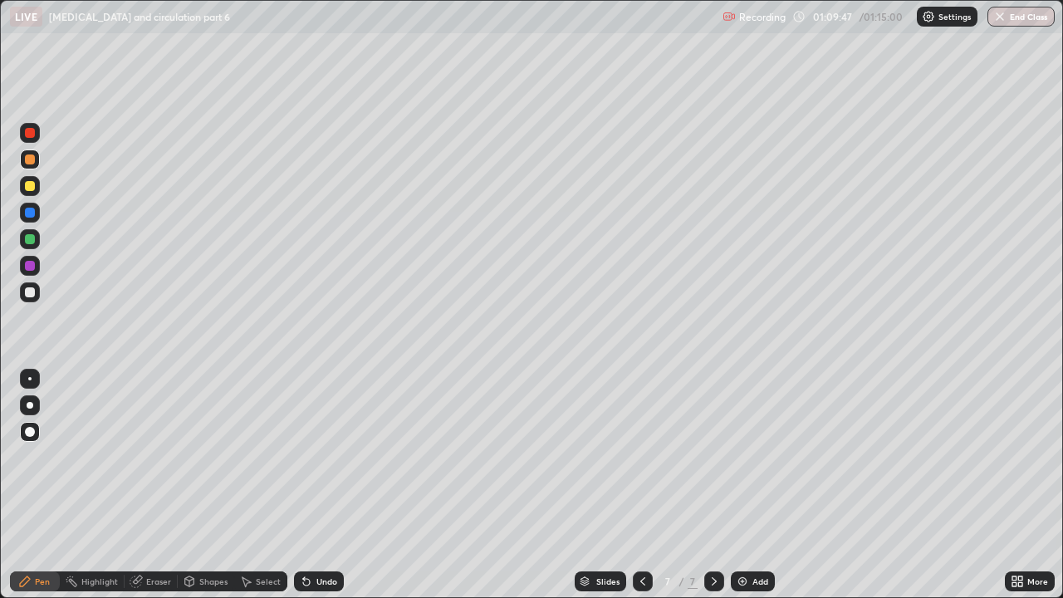
click at [199, 457] on div "Shapes" at bounding box center [213, 581] width 28 height 8
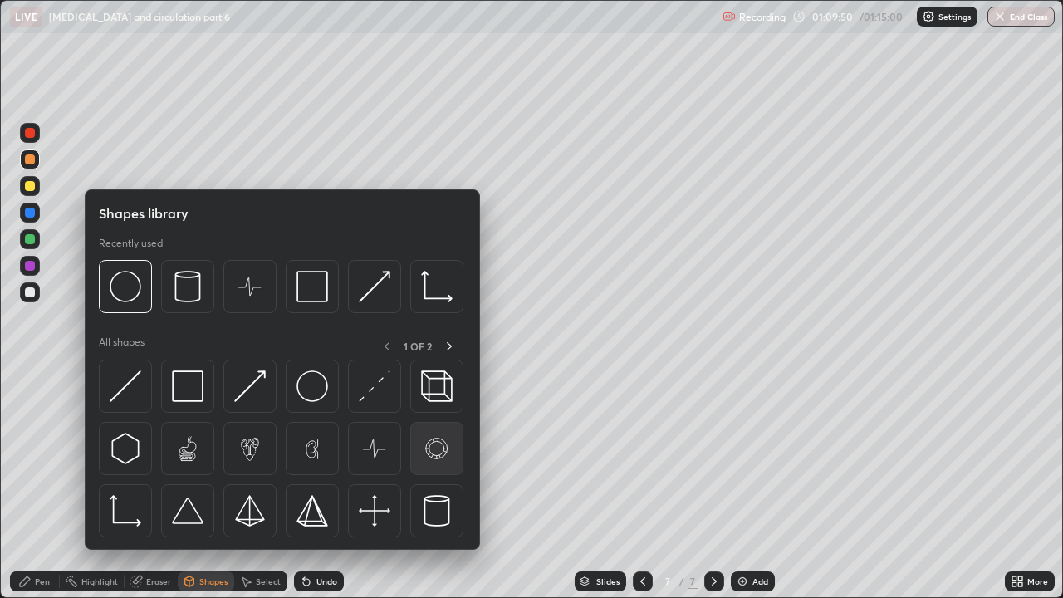
click at [433, 449] on img at bounding box center [437, 449] width 32 height 32
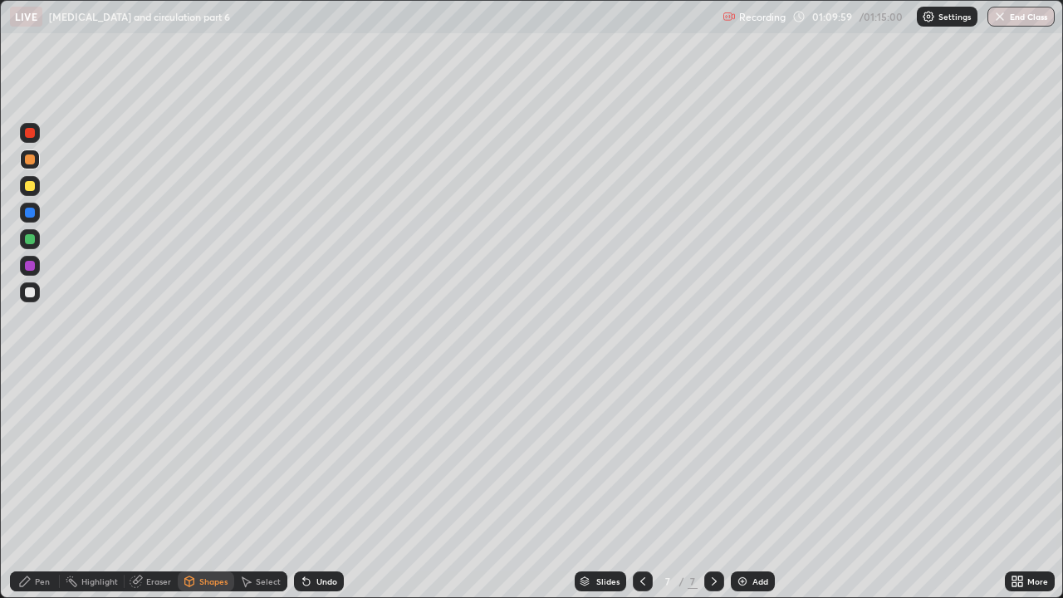
click at [193, 457] on icon at bounding box center [189, 582] width 9 height 10
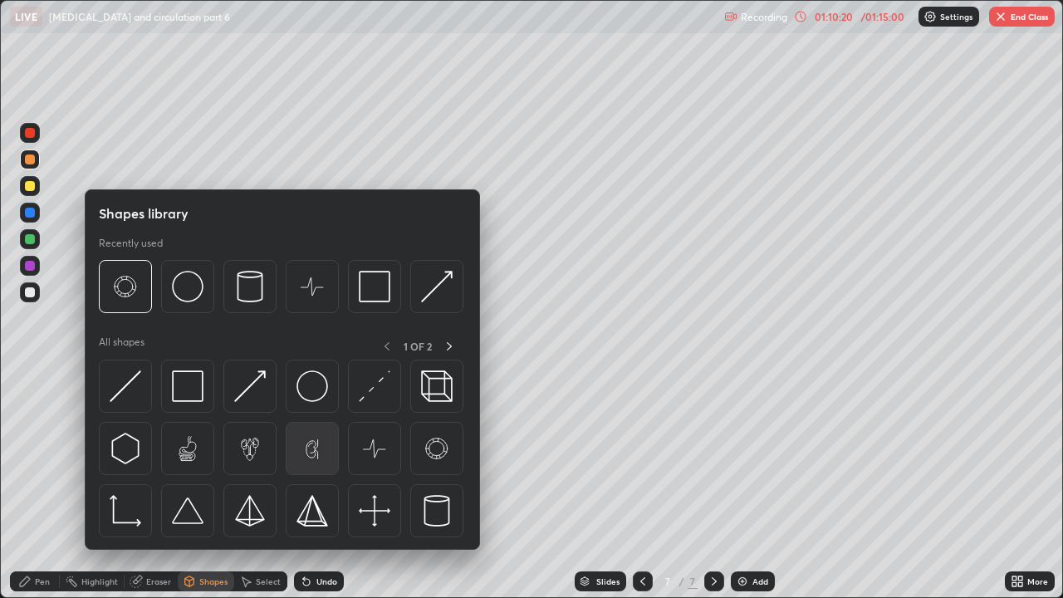
click at [308, 453] on img at bounding box center [313, 449] width 32 height 32
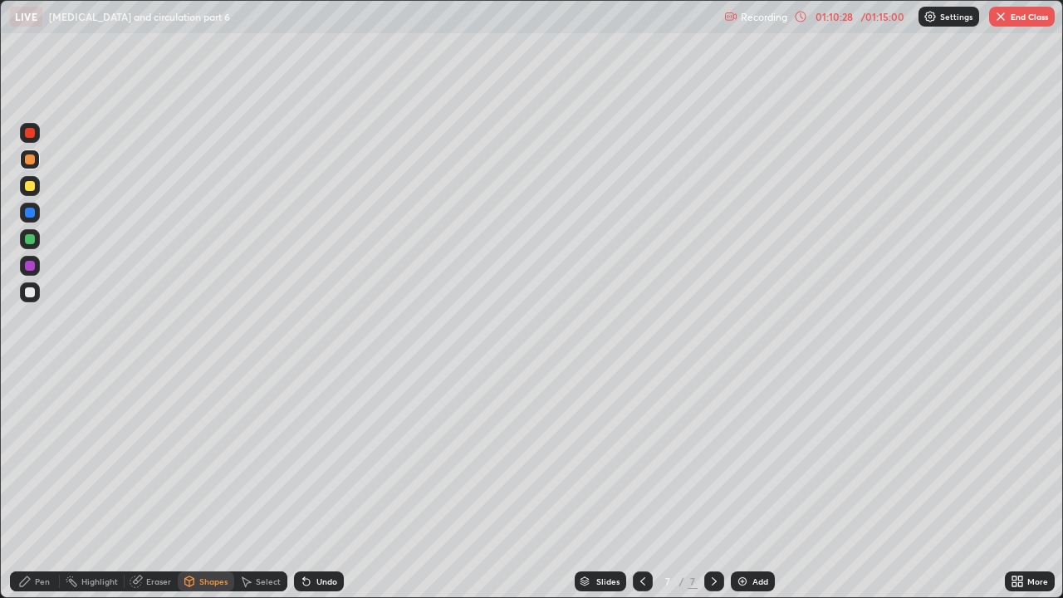
click at [304, 457] on icon at bounding box center [306, 582] width 7 height 7
click at [30, 293] on div at bounding box center [30, 292] width 10 height 10
click at [40, 457] on div "Pen" at bounding box center [42, 581] width 15 height 8
click at [312, 457] on div "Undo" at bounding box center [319, 582] width 50 height 20
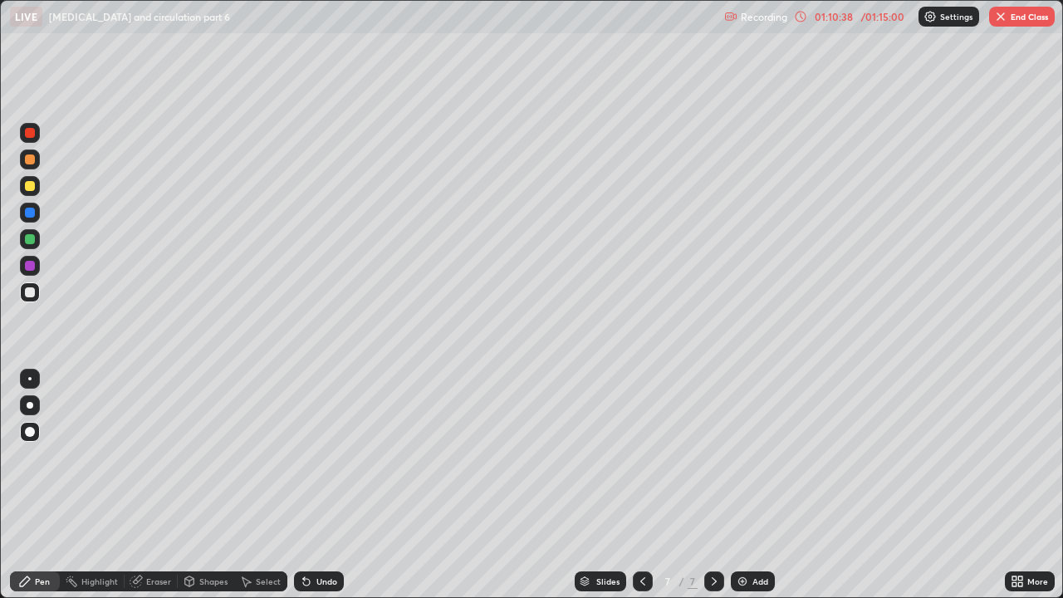
click at [310, 457] on icon at bounding box center [306, 581] width 13 height 13
click at [28, 266] on div at bounding box center [30, 266] width 10 height 10
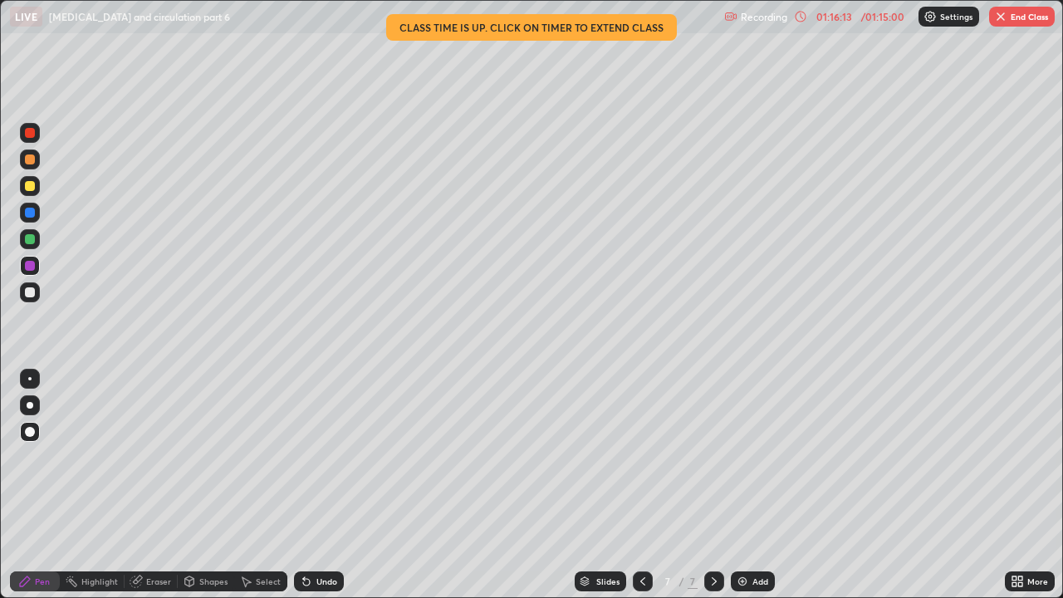
click at [24, 292] on div at bounding box center [30, 292] width 20 height 20
click at [31, 135] on div at bounding box center [30, 133] width 10 height 10
click at [746, 457] on img at bounding box center [742, 581] width 13 height 13
click at [30, 267] on div at bounding box center [30, 266] width 10 height 10
click at [1007, 19] on img "button" at bounding box center [1000, 16] width 13 height 13
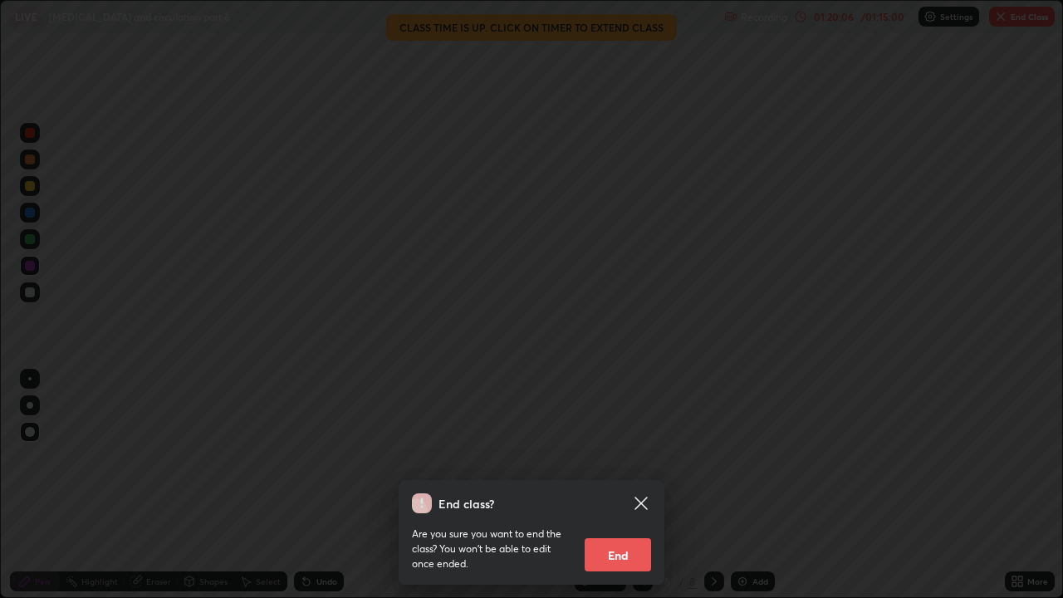
click at [610, 457] on button "End" at bounding box center [618, 554] width 66 height 33
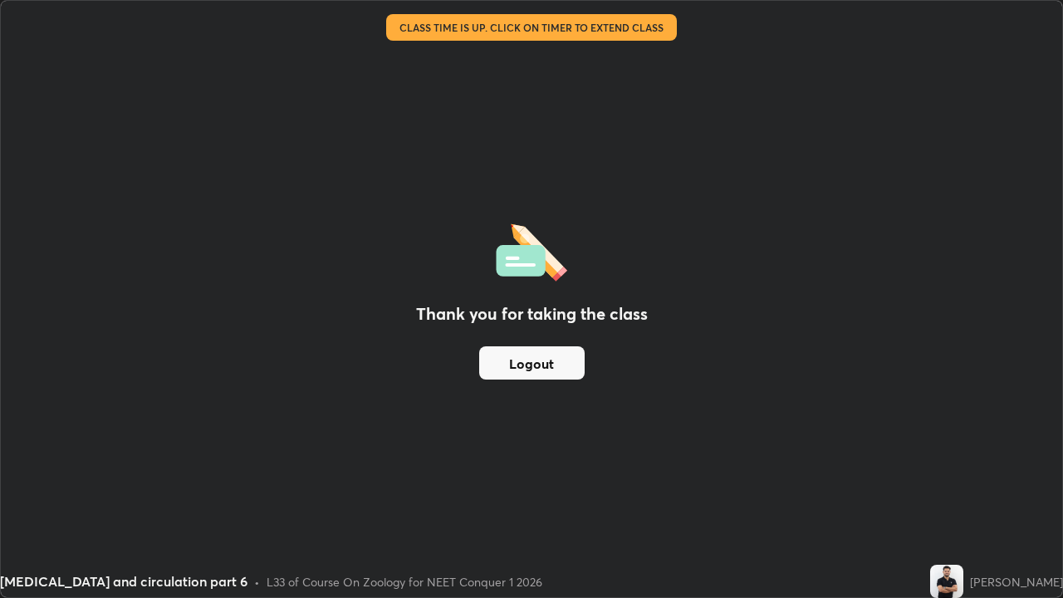
click at [519, 368] on button "Logout" at bounding box center [531, 362] width 105 height 33
